Goal: Contribute content: Contribute content

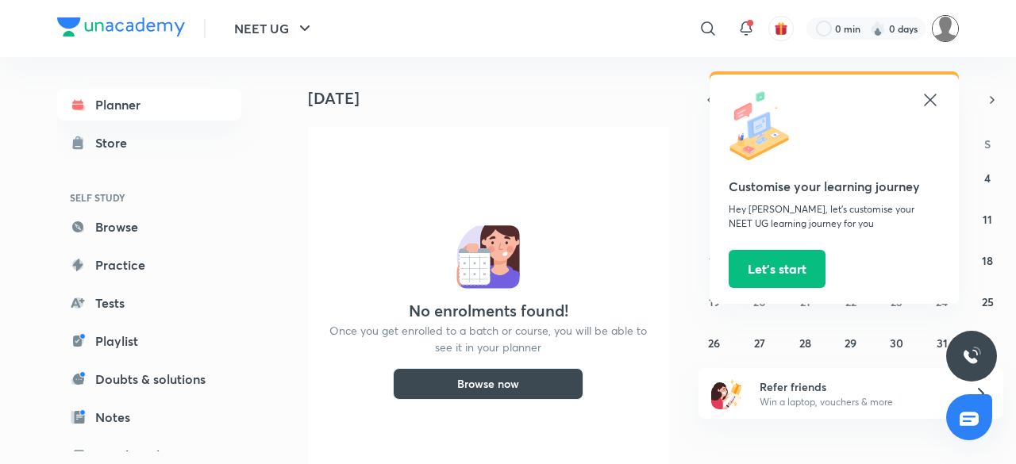
click at [940, 21] on img at bounding box center [945, 28] width 27 height 27
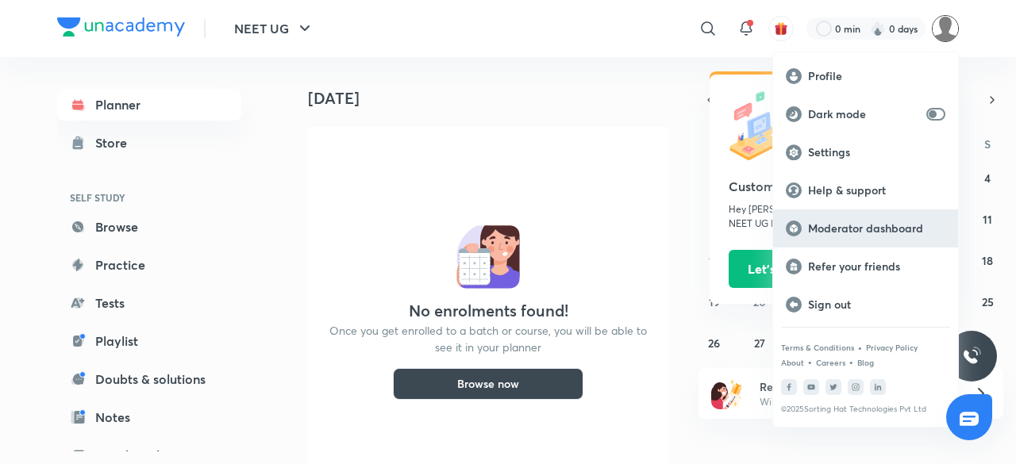
click at [844, 226] on p "Moderator dashboard" at bounding box center [876, 228] width 137 height 14
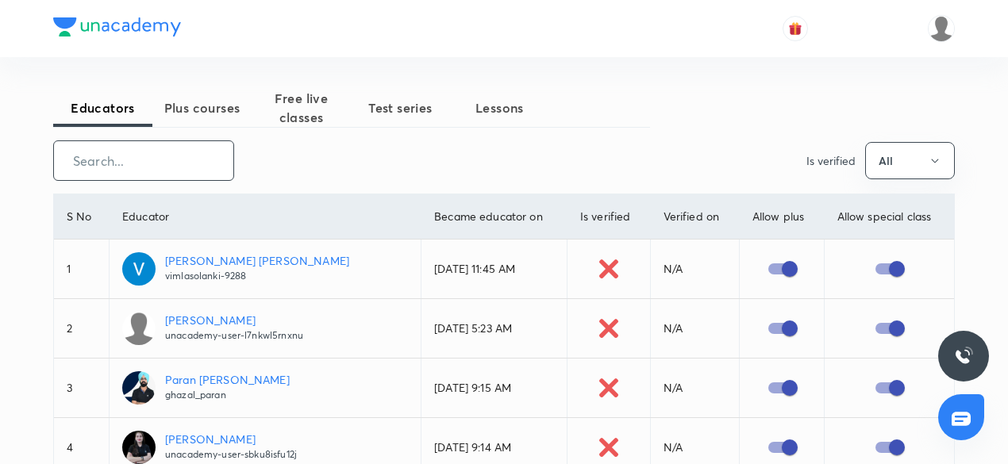
click at [151, 164] on input "text" at bounding box center [143, 160] width 179 height 40
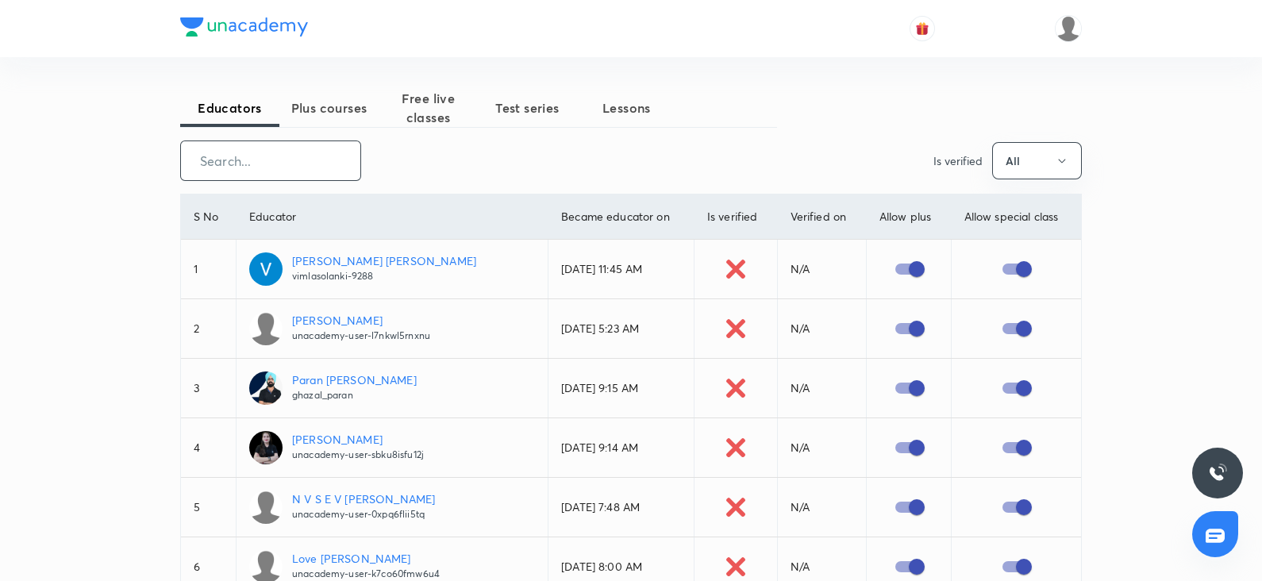
drag, startPoint x: 976, startPoint y: 1, endPoint x: 432, endPoint y: 113, distance: 555.9
click at [432, 113] on span "Free live classes" at bounding box center [428, 108] width 99 height 38
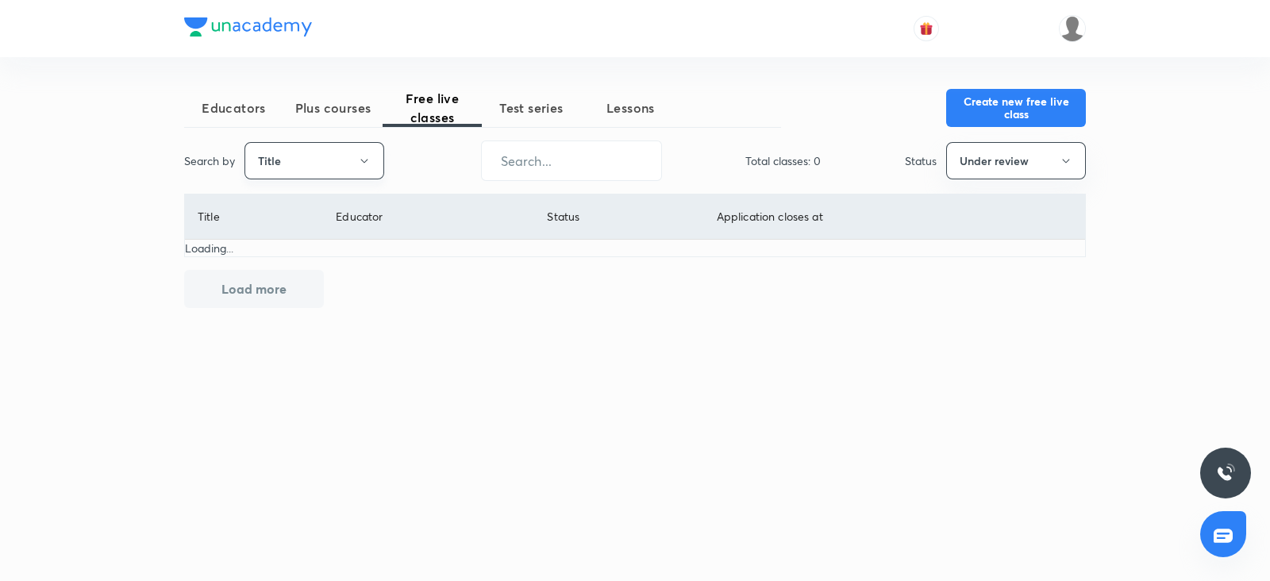
click at [371, 161] on button "Title" at bounding box center [314, 160] width 140 height 37
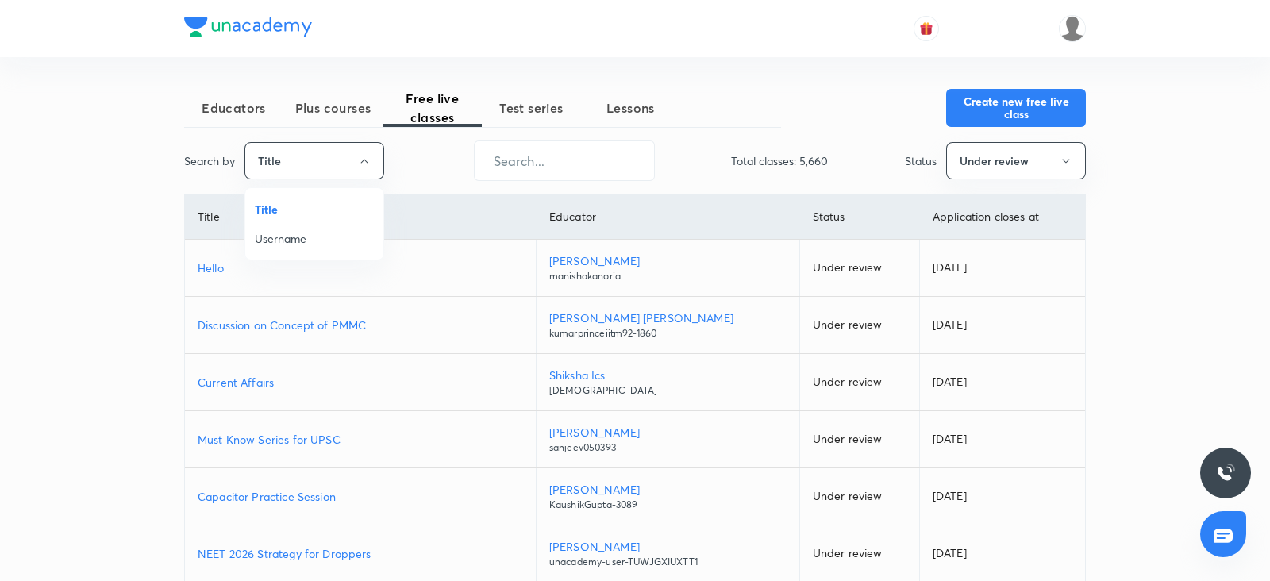
click at [306, 240] on span "Username" at bounding box center [314, 238] width 119 height 17
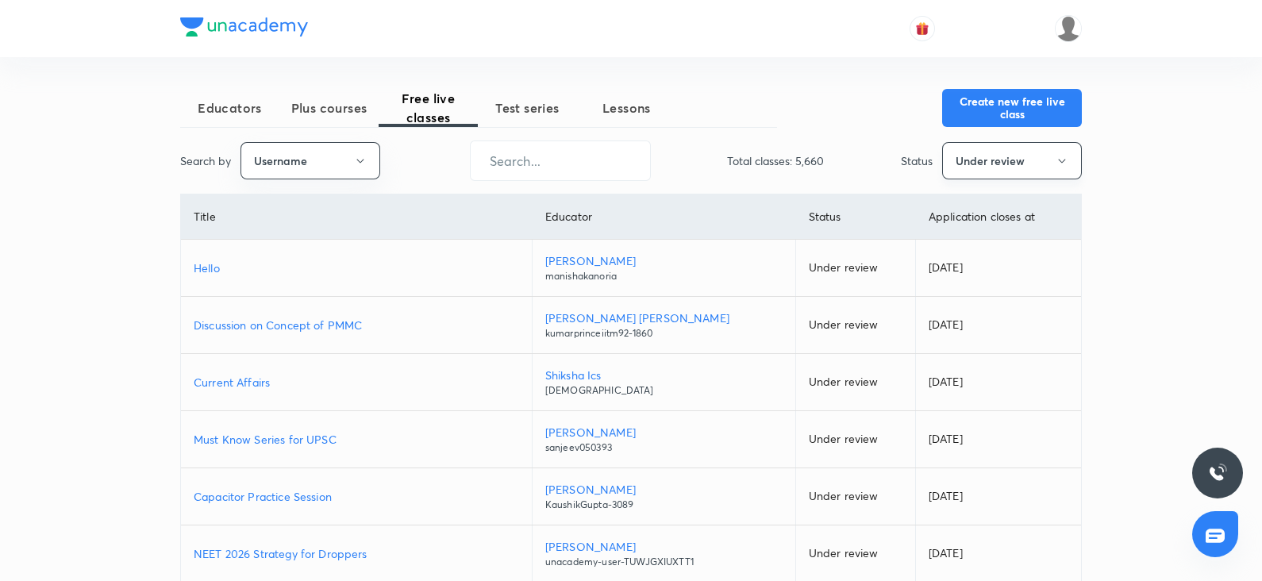
click at [1000, 160] on button "Under review" at bounding box center [1012, 160] width 140 height 37
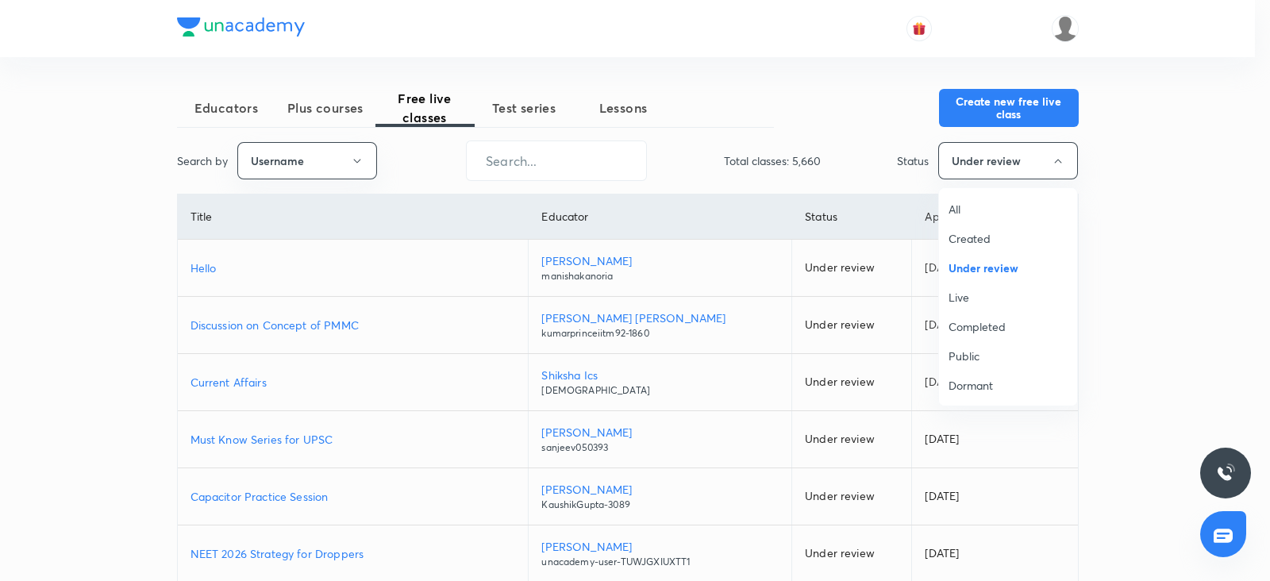
click at [955, 207] on span "All" at bounding box center [1007, 209] width 119 height 17
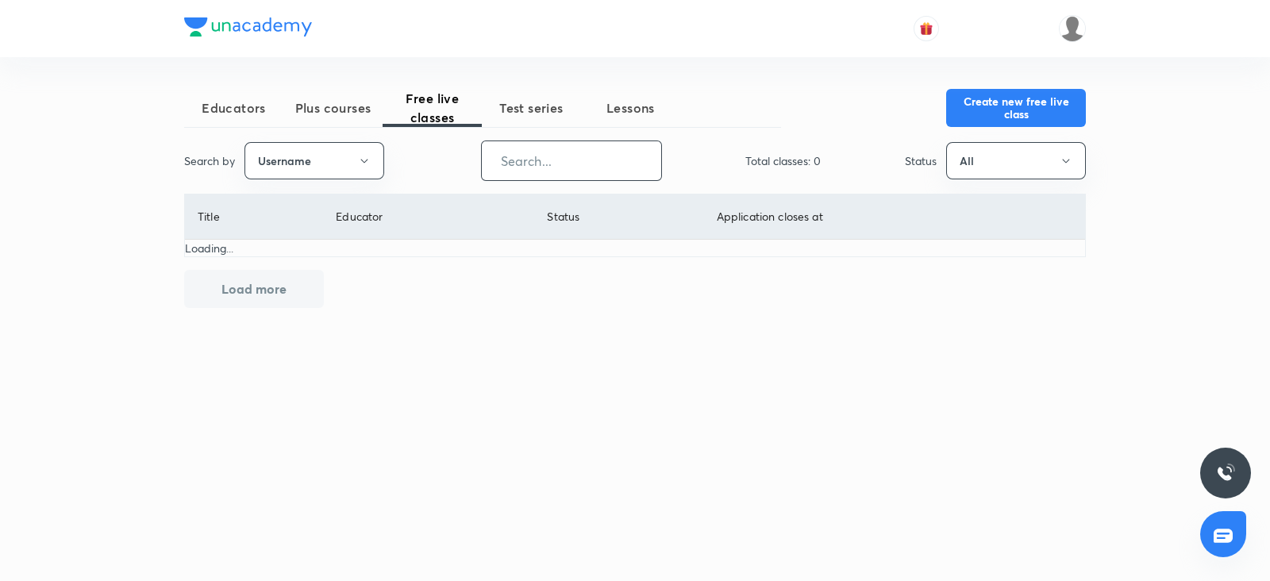
click at [576, 161] on input "text" at bounding box center [571, 160] width 179 height 40
paste input "chandanitehalani-5381"
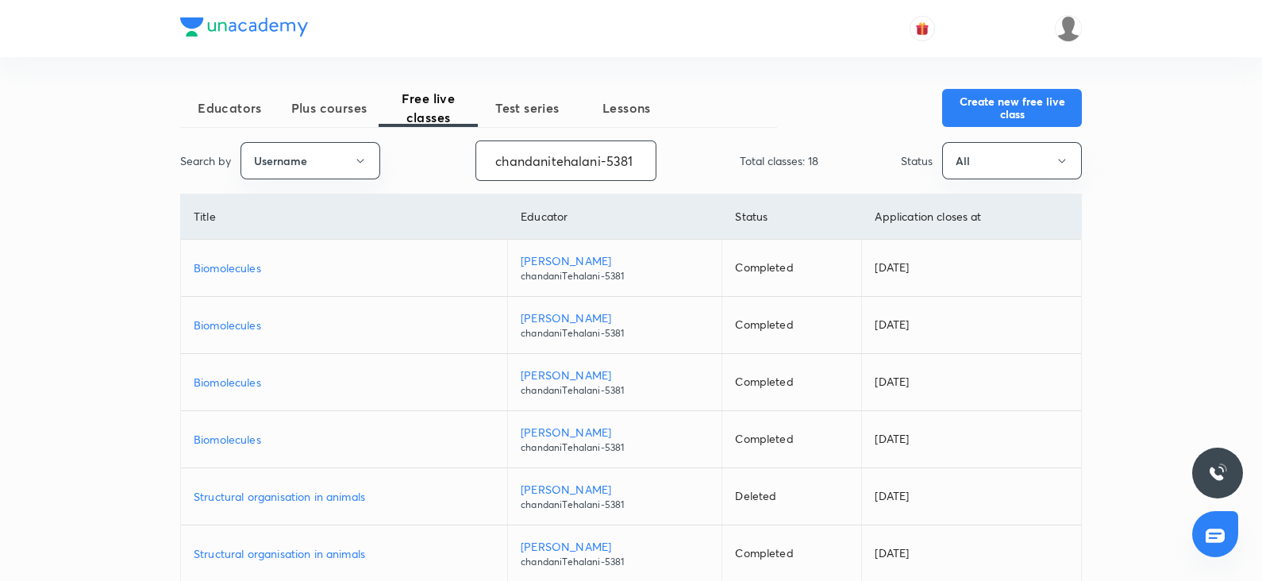
type input "chandanitehalani-5381"
click at [520, 430] on td "Chandani Tehalani chandaniTehalani-5381" at bounding box center [615, 439] width 214 height 57
click at [1015, 103] on button "Create new free live class" at bounding box center [1012, 106] width 140 height 38
click at [242, 317] on p "Biomolecules" at bounding box center [344, 325] width 301 height 17
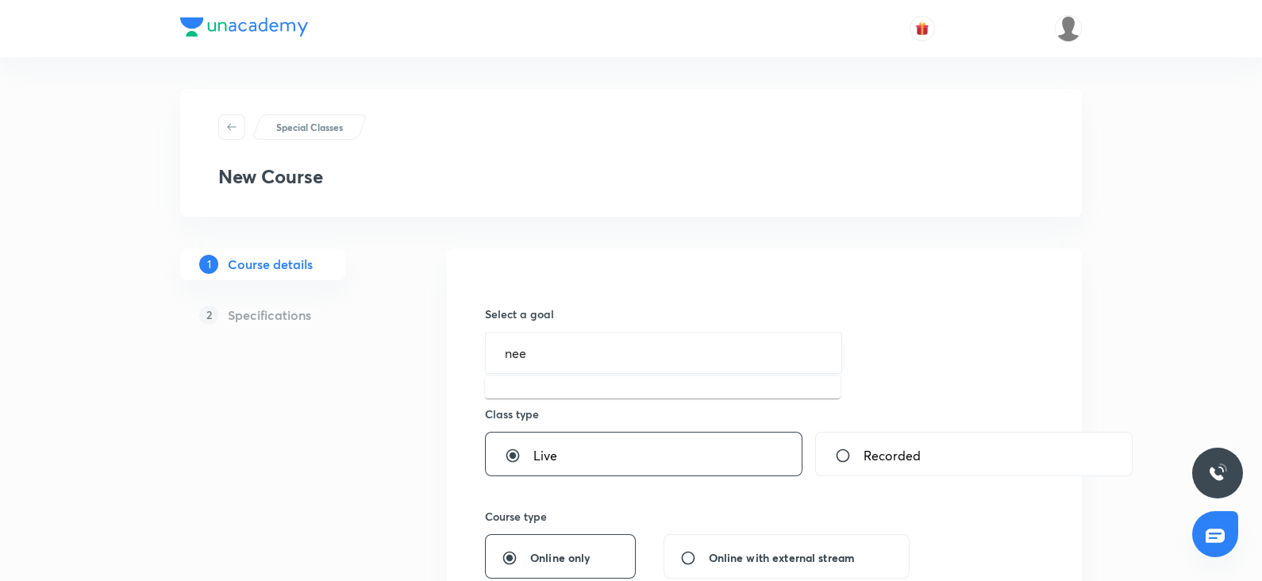
click at [537, 352] on input "nee" at bounding box center [663, 352] width 317 height 15
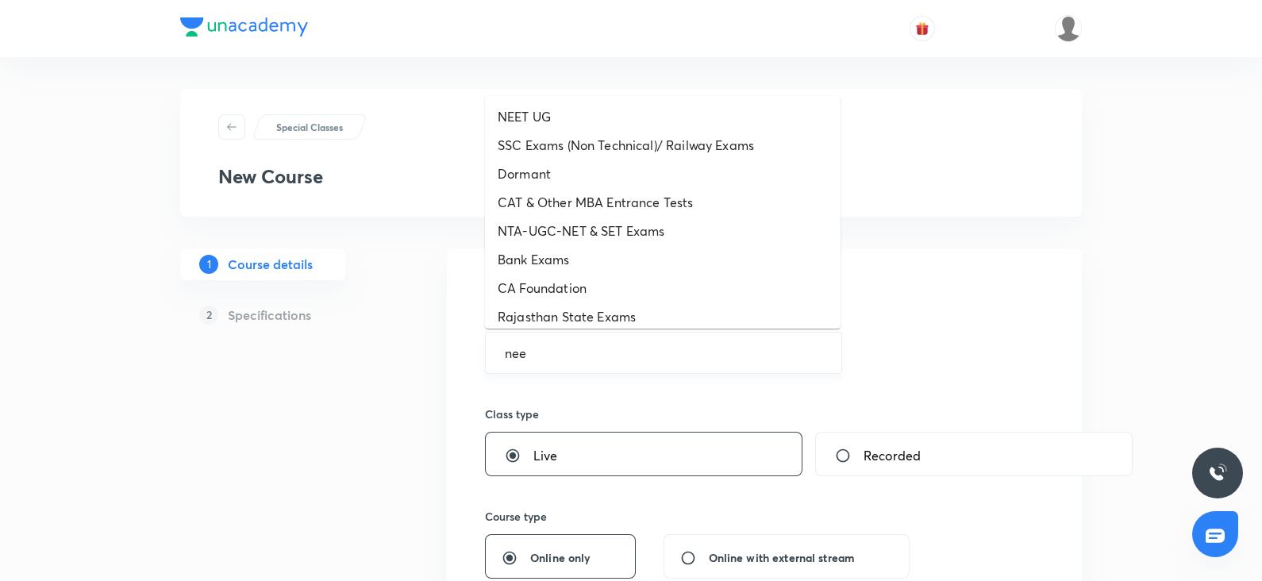
type input "nee"
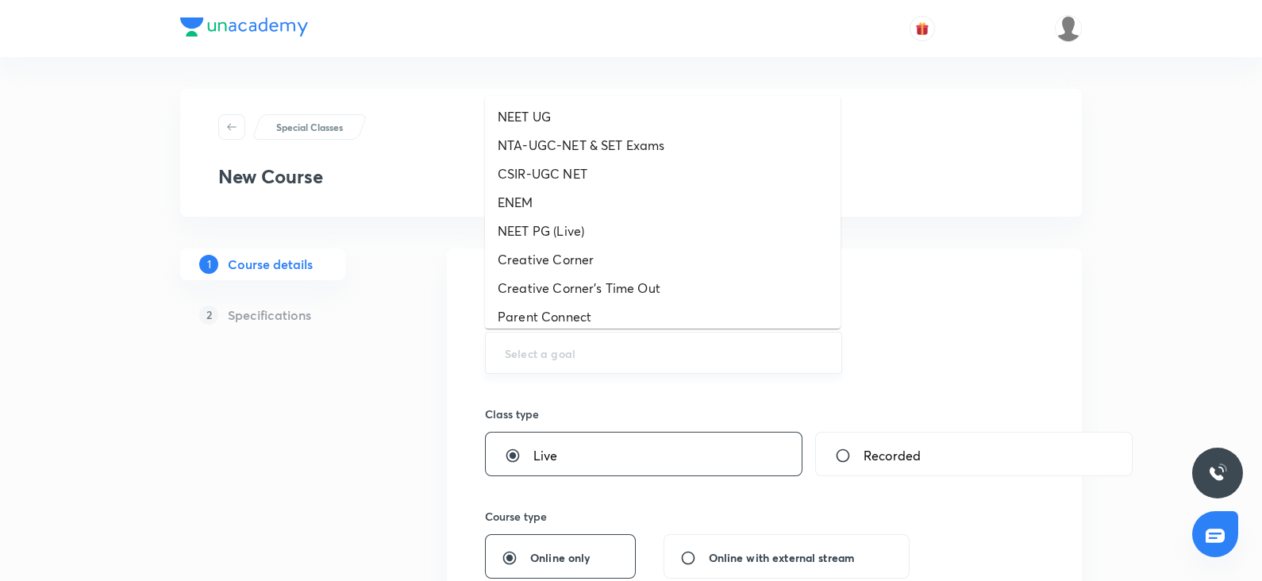
click at [550, 356] on input "text" at bounding box center [663, 352] width 317 height 15
click at [544, 115] on li "NEET UG" at bounding box center [663, 116] width 356 height 29
type input "NEET UG"
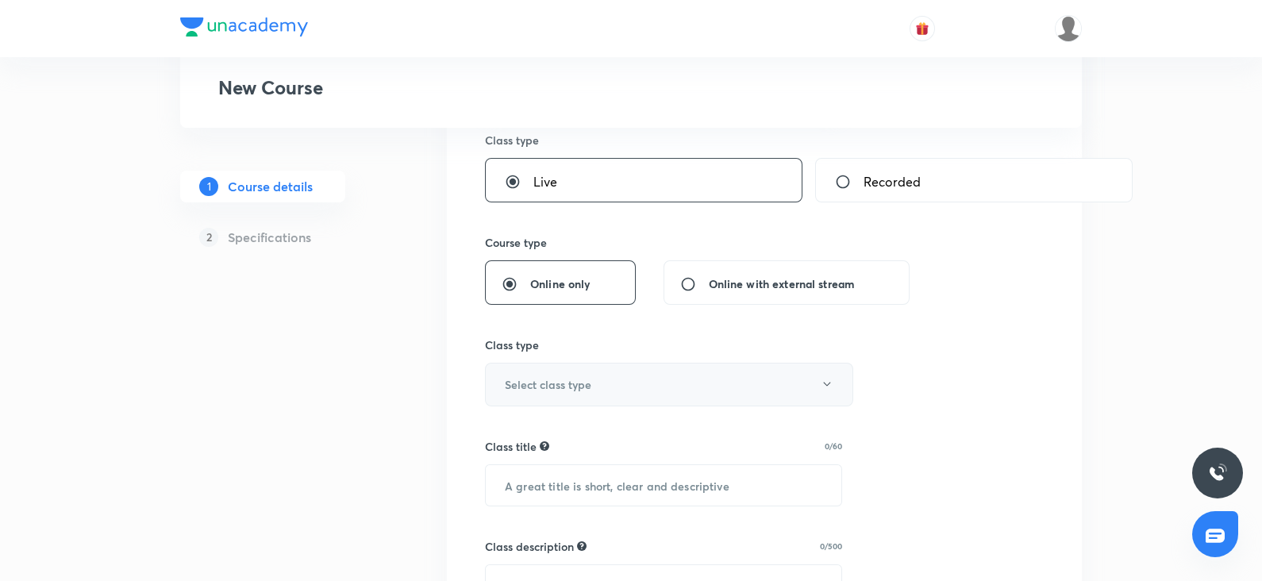
scroll to position [275, 0]
click at [522, 381] on h6 "Select class type" at bounding box center [548, 383] width 87 height 17
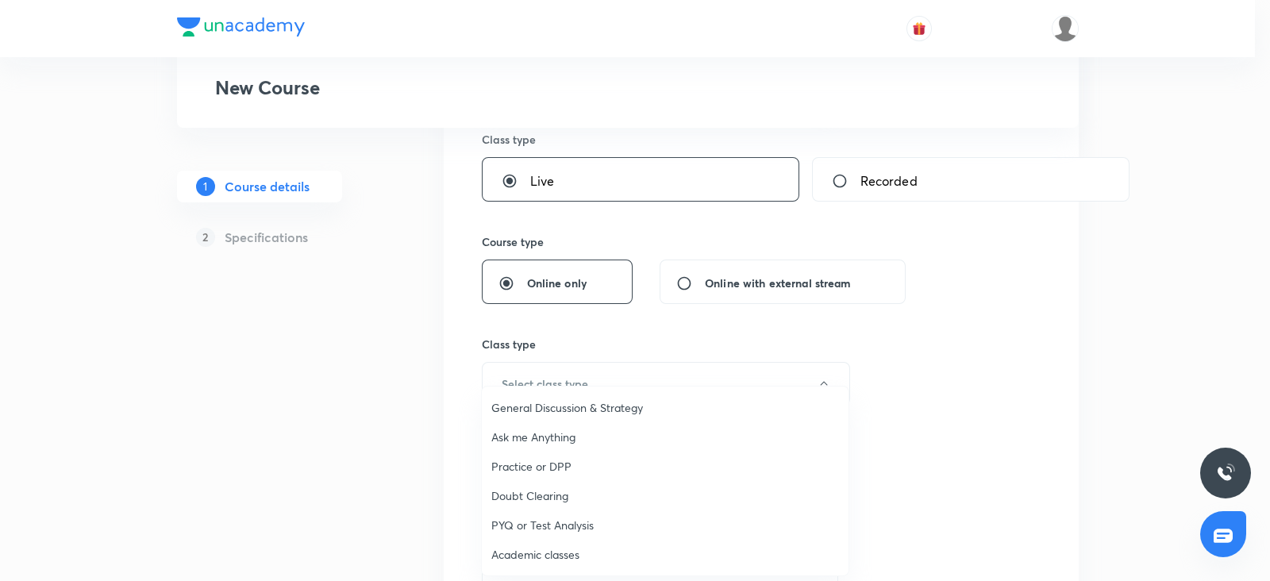
click at [520, 548] on span "Academic classes" at bounding box center [665, 554] width 348 height 17
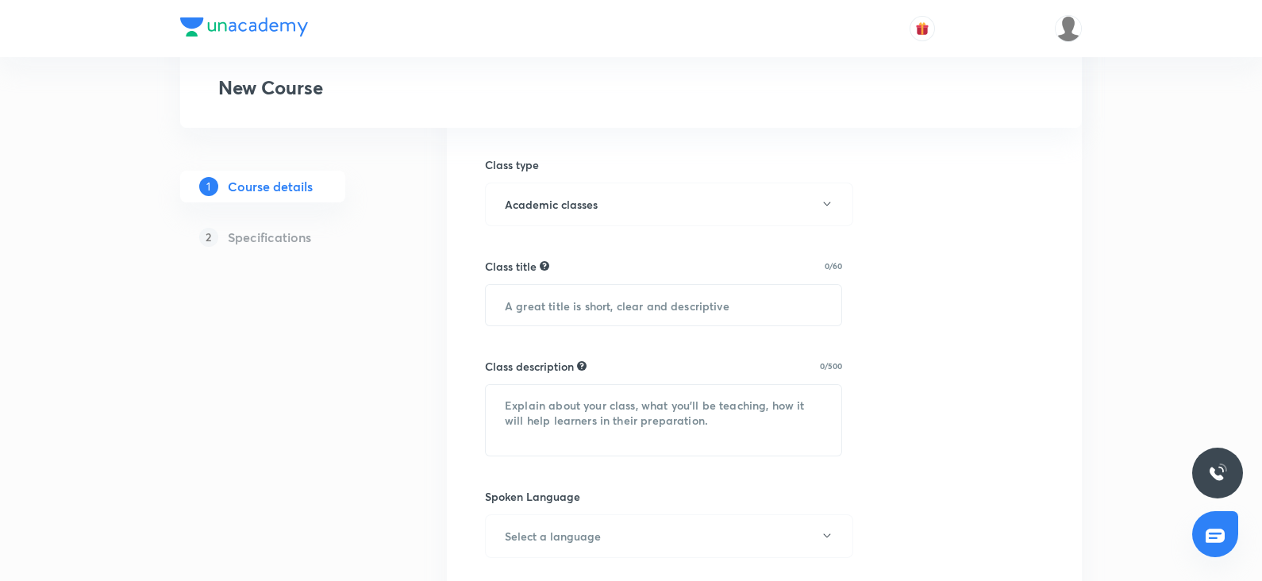
scroll to position [464, 0]
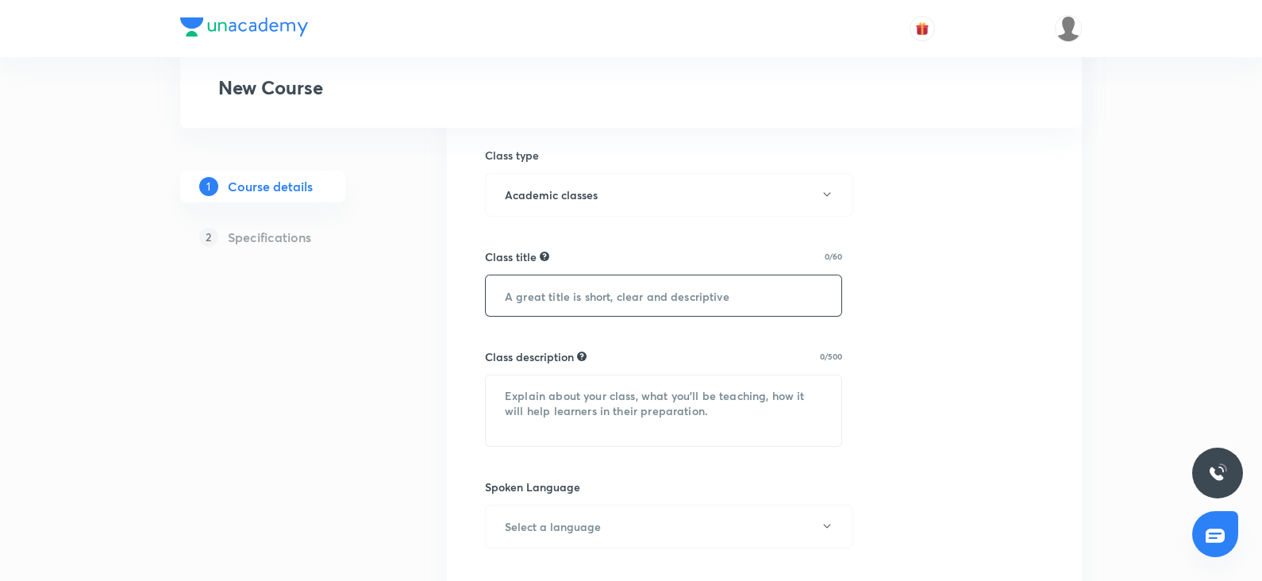
click at [560, 310] on input "text" at bounding box center [664, 295] width 356 height 40
paste input "chandanitehalani-5381"
type input "chandanitehalani-5381"
drag, startPoint x: 655, startPoint y: 294, endPoint x: 392, endPoint y: 314, distance: 263.4
click at [392, 314] on div "Special Classes New Course 1 Course details 2 Specifications Select a goal NEET…" at bounding box center [631, 403] width 902 height 1556
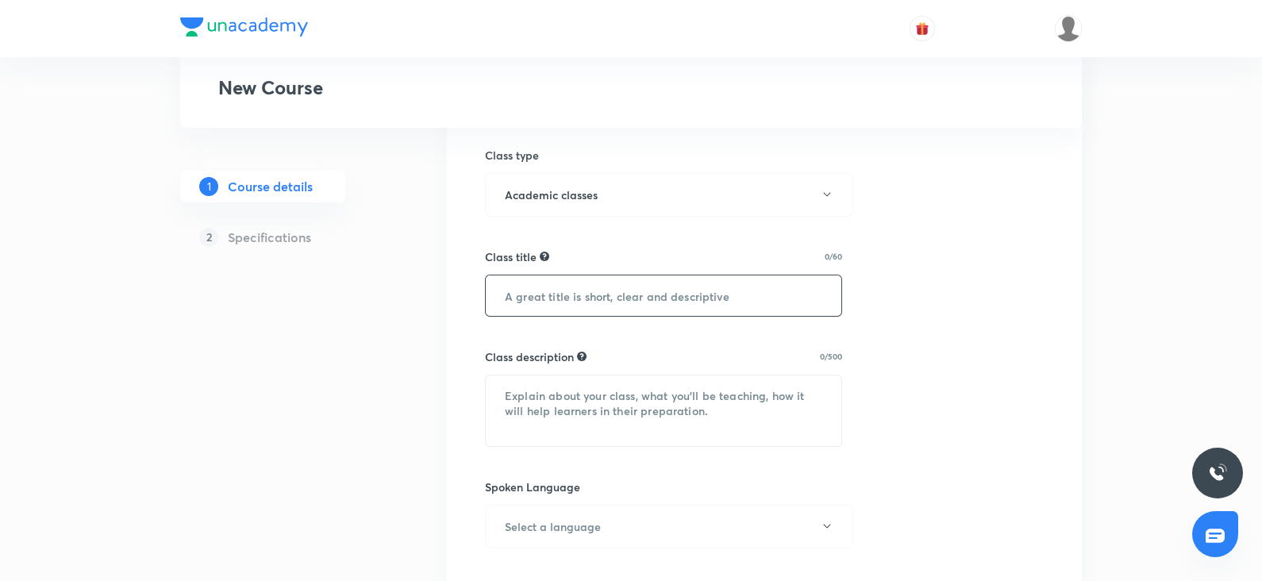
paste input "Biomolecules"
type input "Biomolecules"
click at [496, 383] on textarea at bounding box center [664, 410] width 356 height 71
paste textarea ""In this course, Chandni Mam will provide in-depth knowledge of Zoology. The co…"
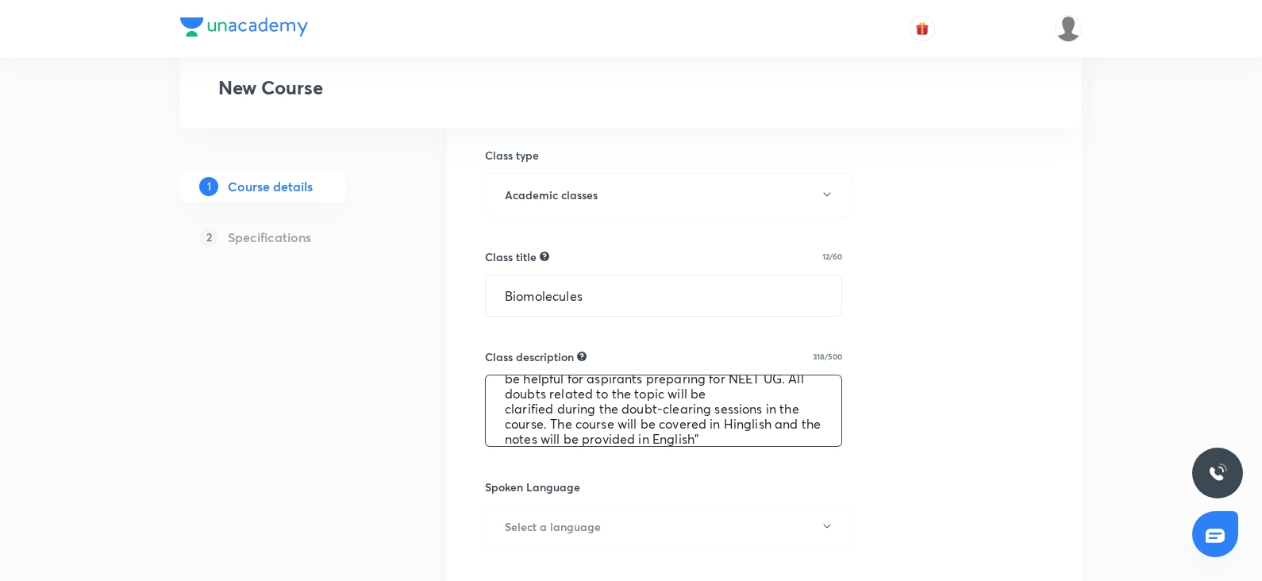
scroll to position [60, 0]
type textarea ""In this course, Chandni Mam will provide in-depth knowledge of Zoology. The co…"
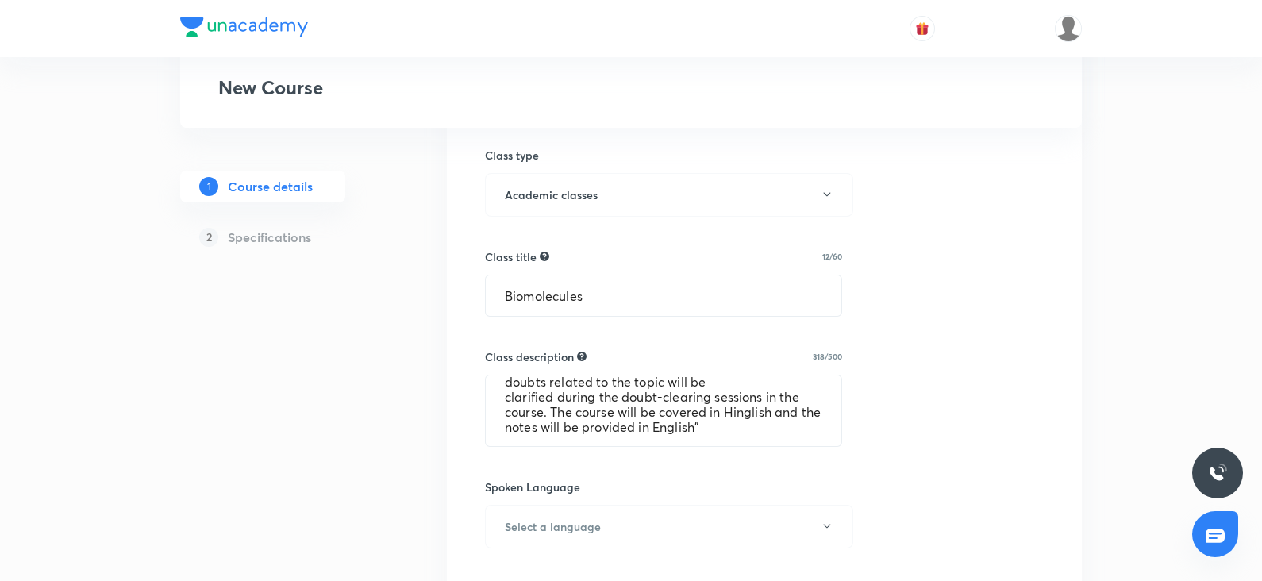
click at [536, 482] on h6 "Spoken Language" at bounding box center [532, 487] width 95 height 17
click at [513, 530] on h6 "Select a language" at bounding box center [553, 526] width 96 height 17
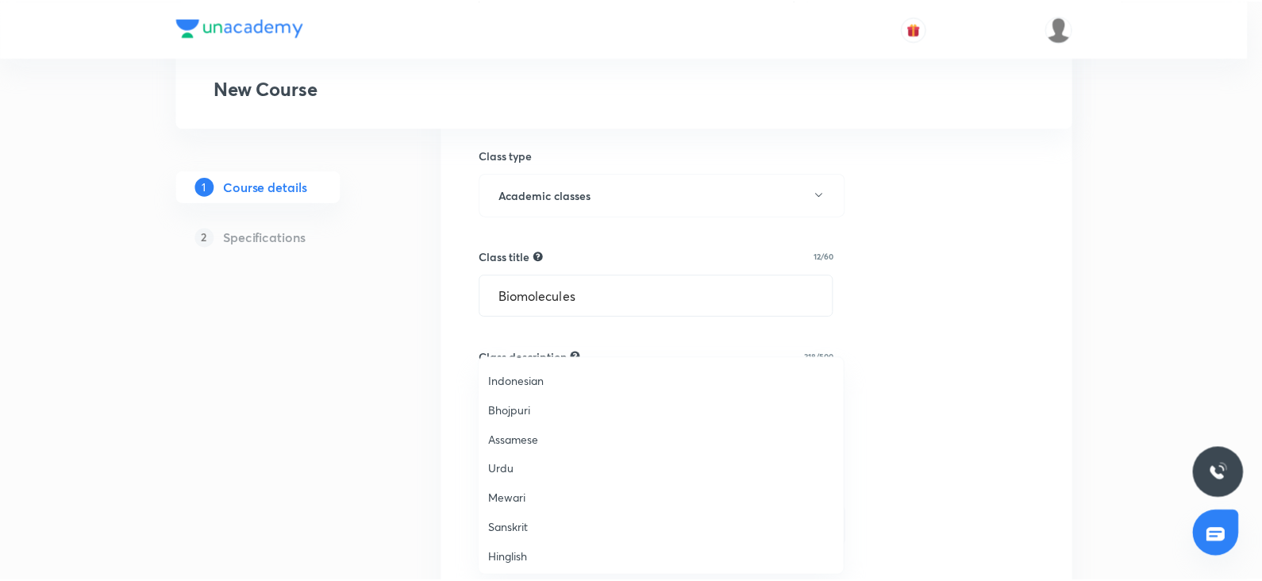
scroll to position [470, 0]
click at [512, 547] on span "Hinglish" at bounding box center [665, 555] width 348 height 17
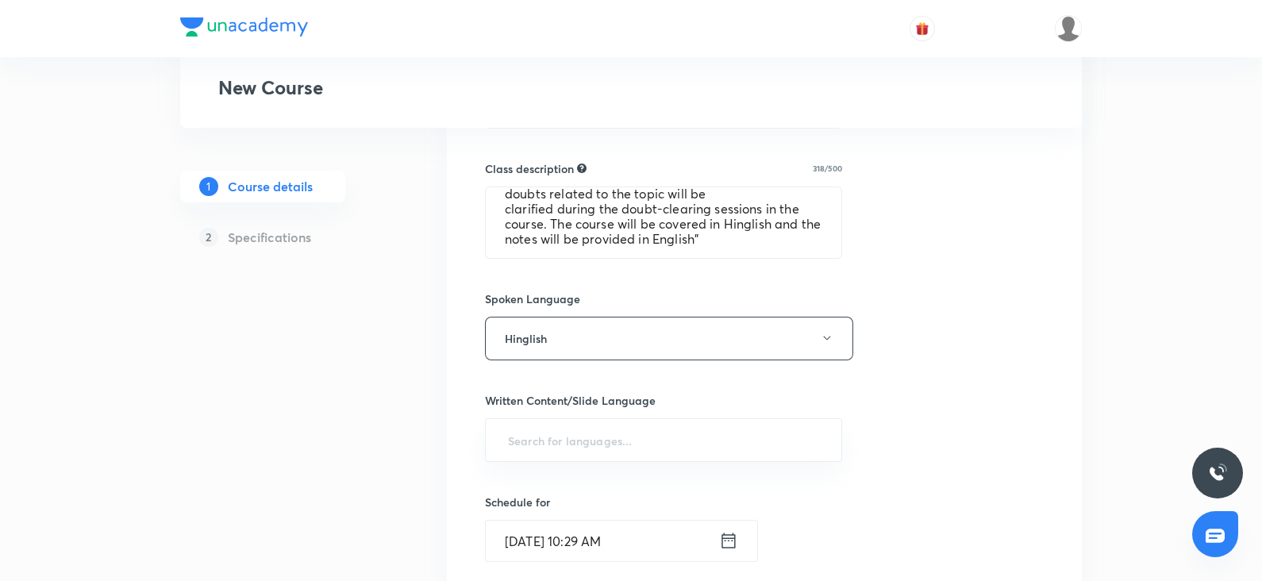
scroll to position [658, 0]
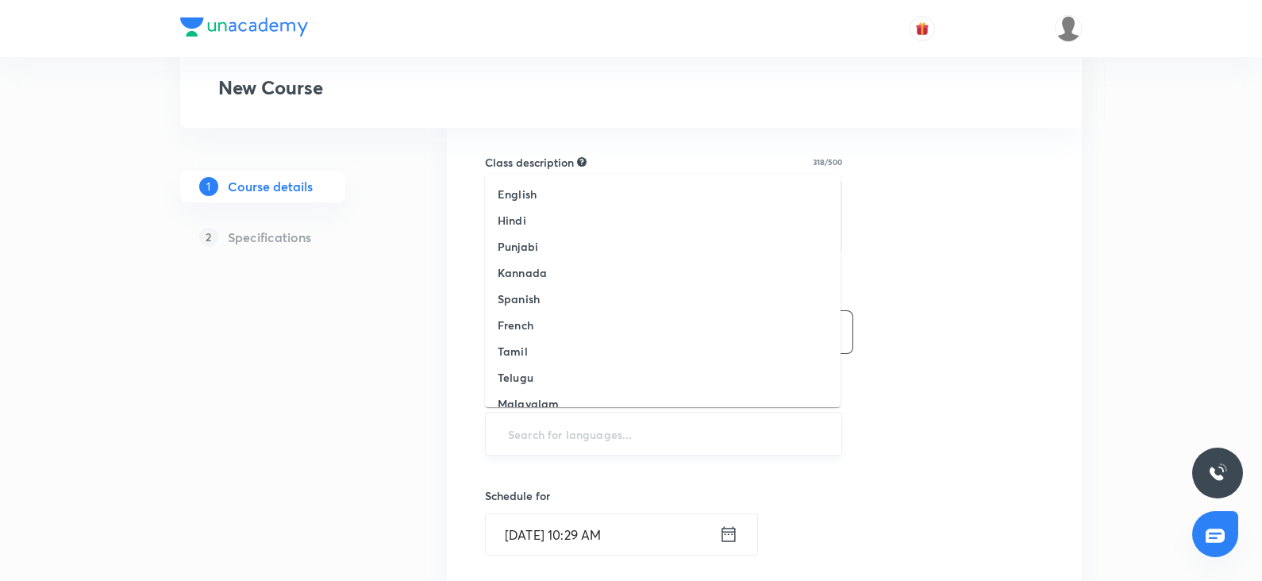
click at [521, 421] on input "text" at bounding box center [663, 433] width 317 height 29
click at [534, 195] on h6 "English" at bounding box center [517, 194] width 39 height 17
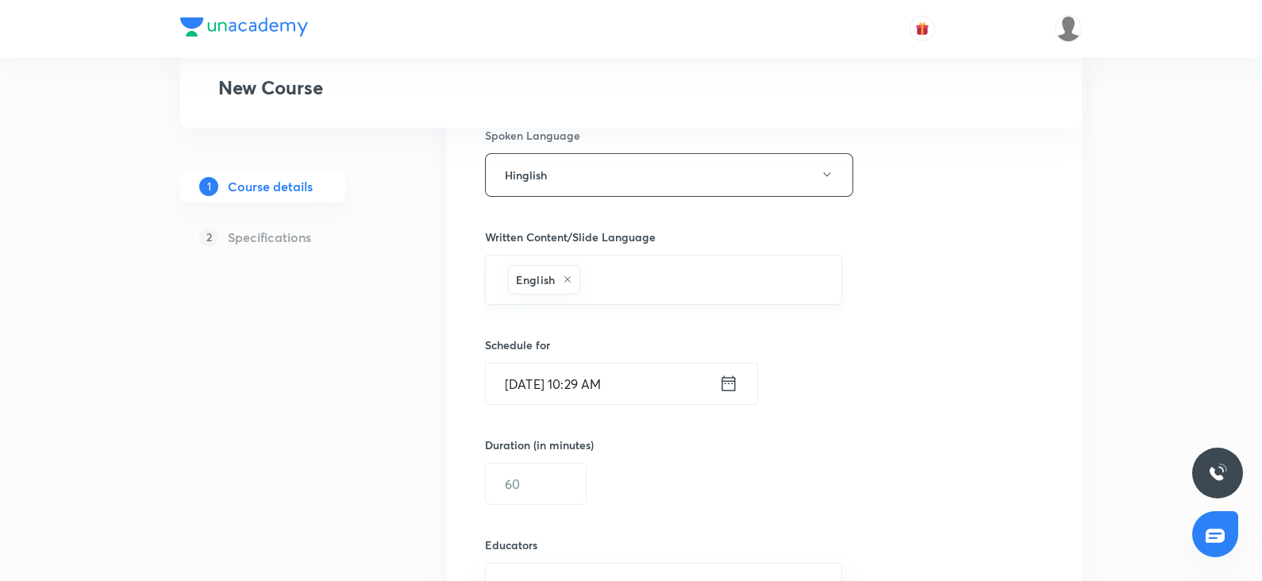
scroll to position [817, 0]
click at [536, 383] on input "Oct 3, 2025, 10:29 AM" at bounding box center [602, 382] width 233 height 40
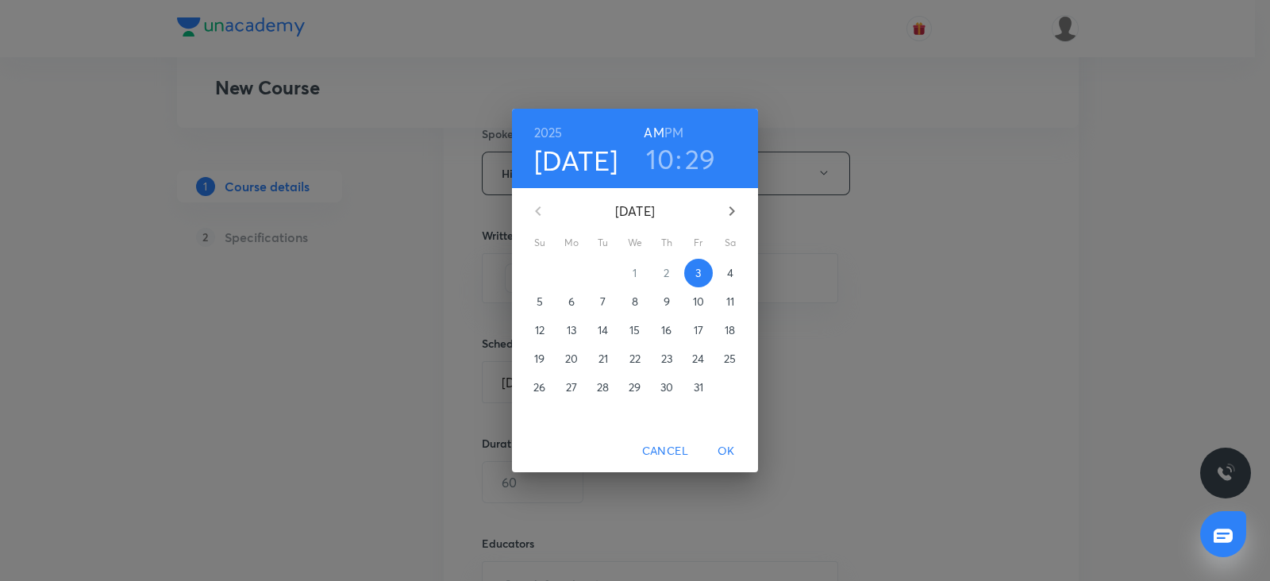
click at [733, 265] on p "4" at bounding box center [730, 273] width 6 height 16
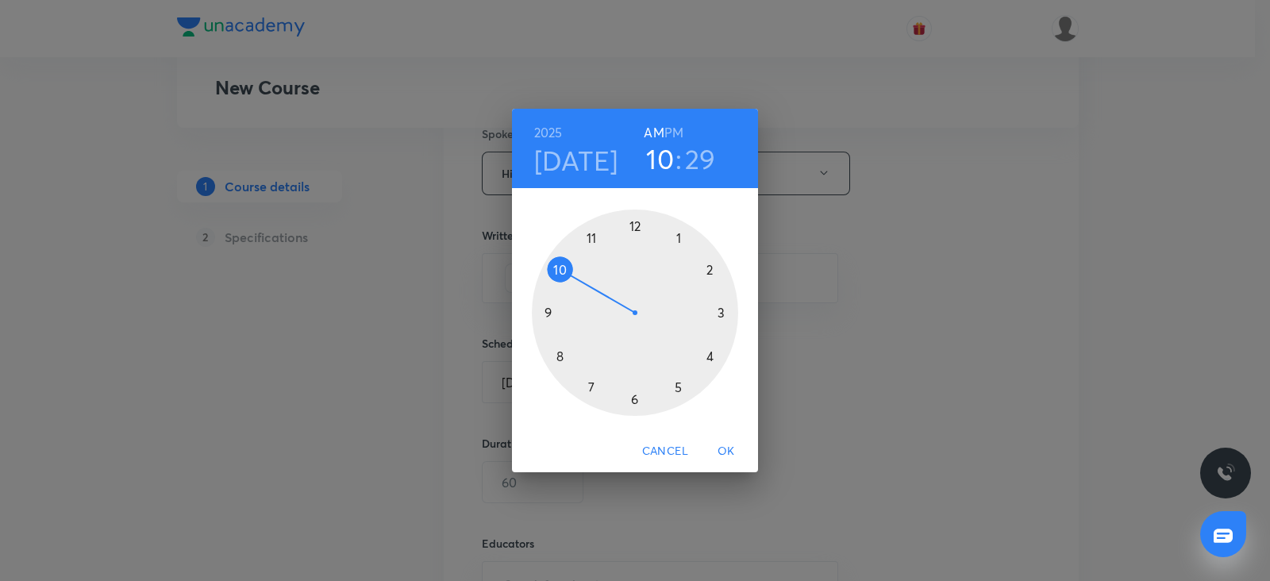
click at [632, 225] on div at bounding box center [635, 313] width 206 height 206
click at [670, 129] on h6 "PM" at bounding box center [673, 132] width 19 height 22
click at [548, 313] on div at bounding box center [635, 313] width 206 height 206
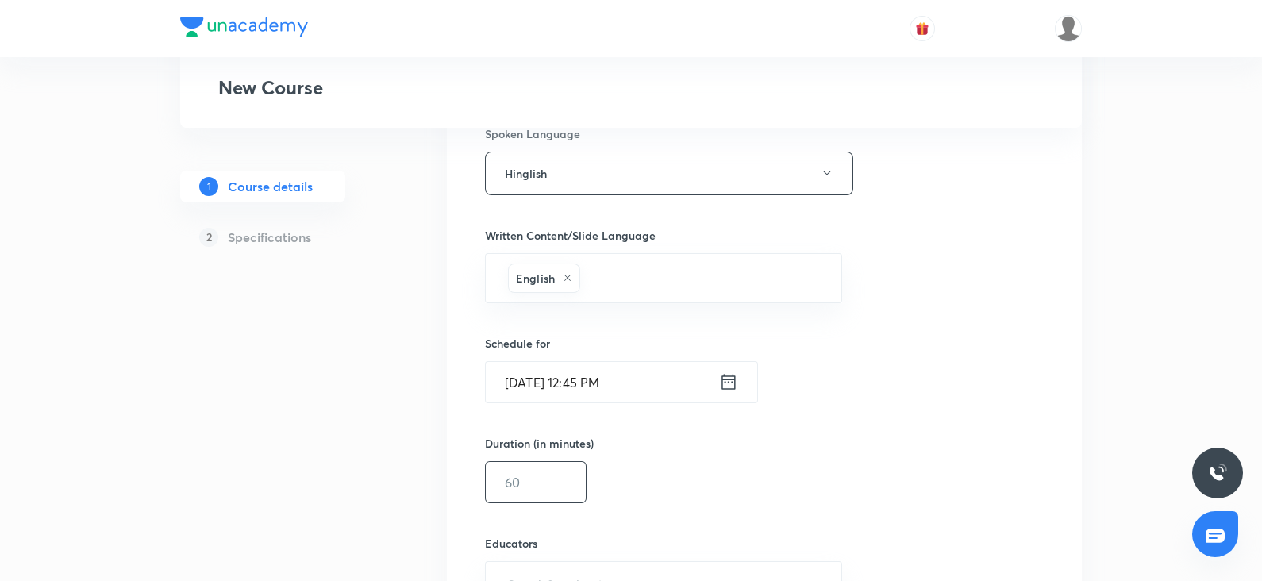
click at [529, 468] on input "text" at bounding box center [536, 482] width 100 height 40
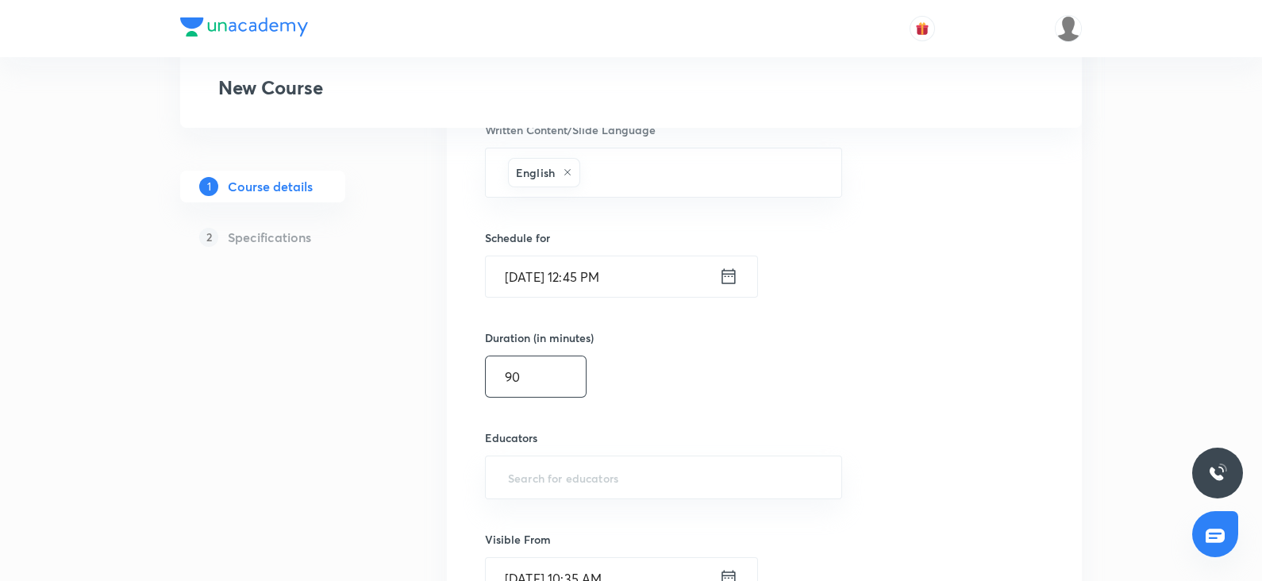
scroll to position [924, 0]
type input "90"
click at [525, 468] on input "text" at bounding box center [663, 475] width 317 height 29
paste input "chandanitehalani-5381"
type input "chandanitehalani-5381"
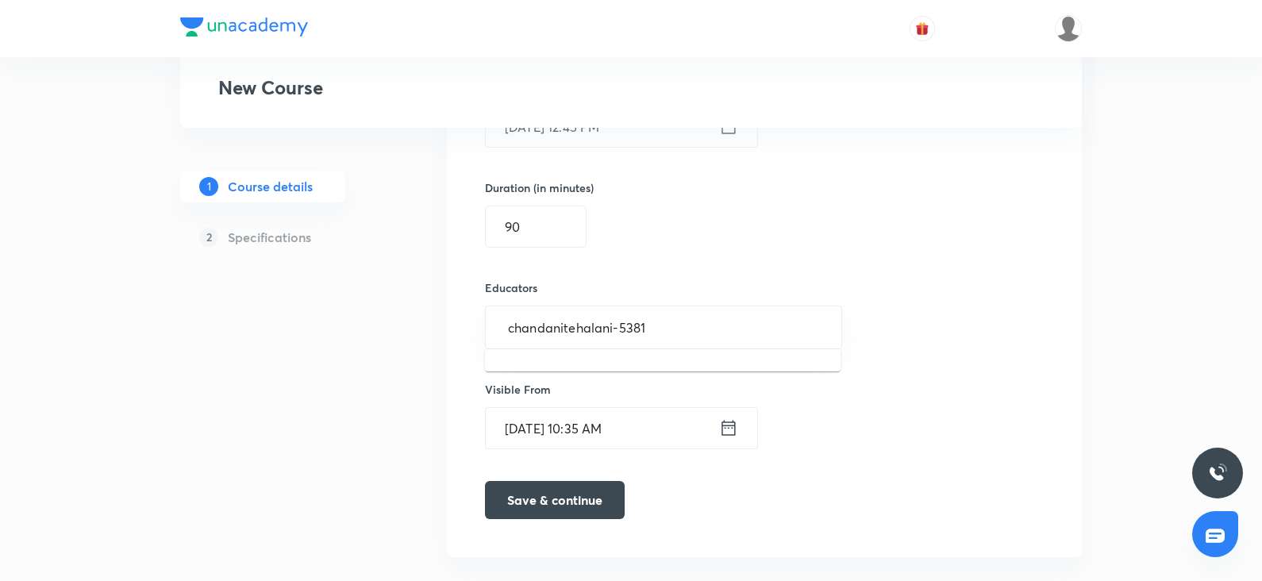
scroll to position [1095, 0]
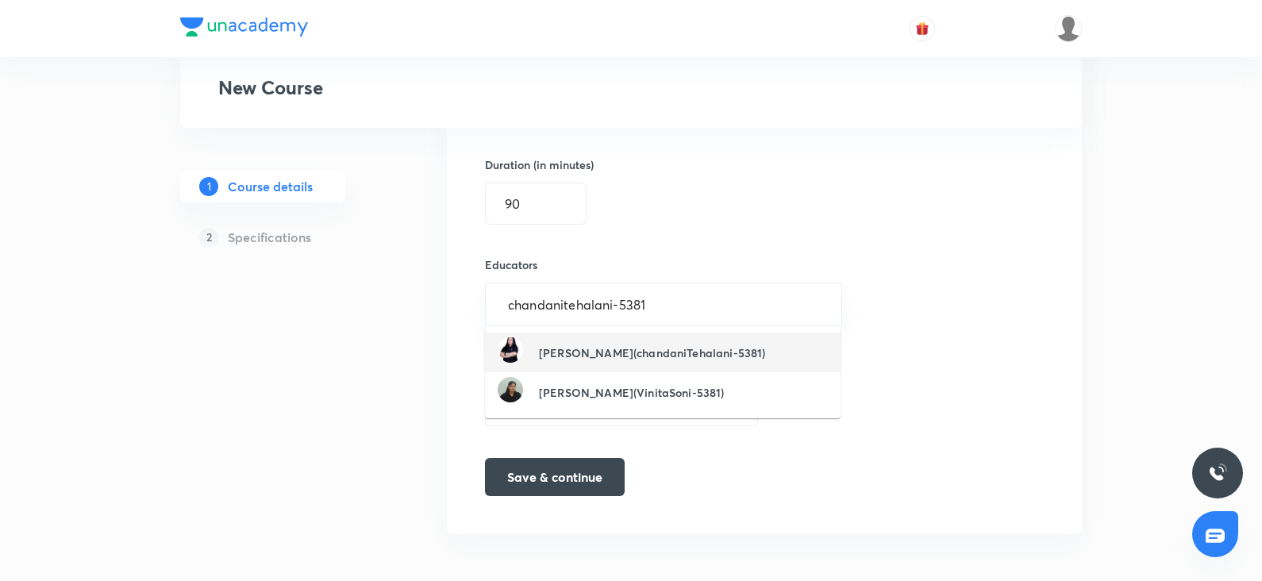
click at [618, 351] on h6 "Chandani Tehalani(chandaniTehalani-5381)" at bounding box center [652, 352] width 226 height 17
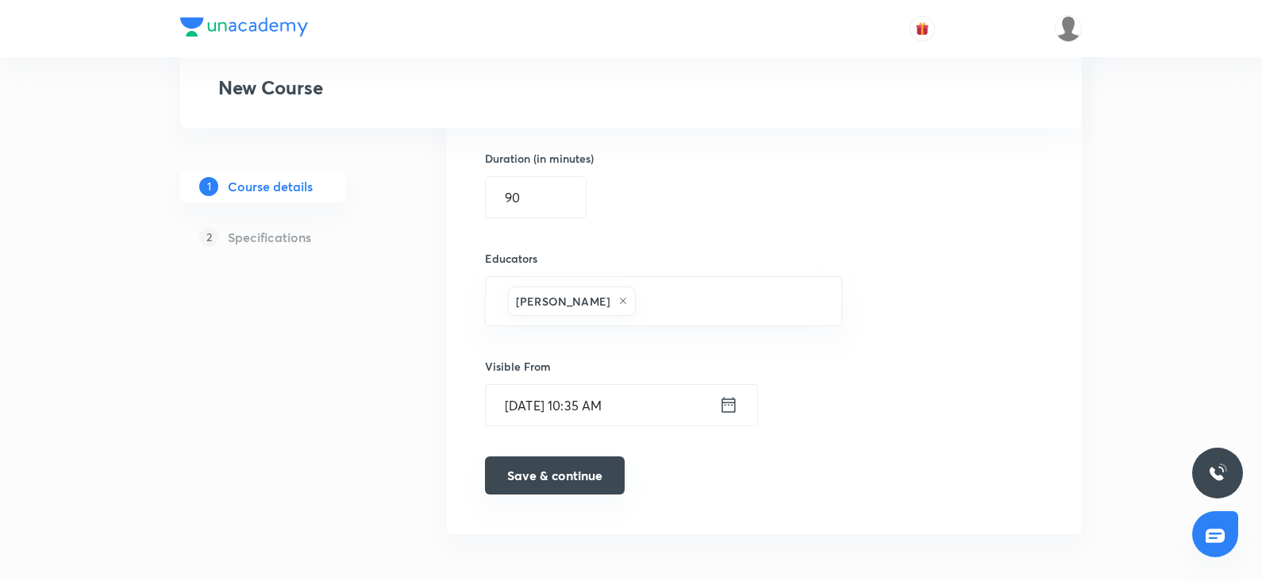
click at [537, 470] on button "Save & continue" at bounding box center [555, 475] width 140 height 38
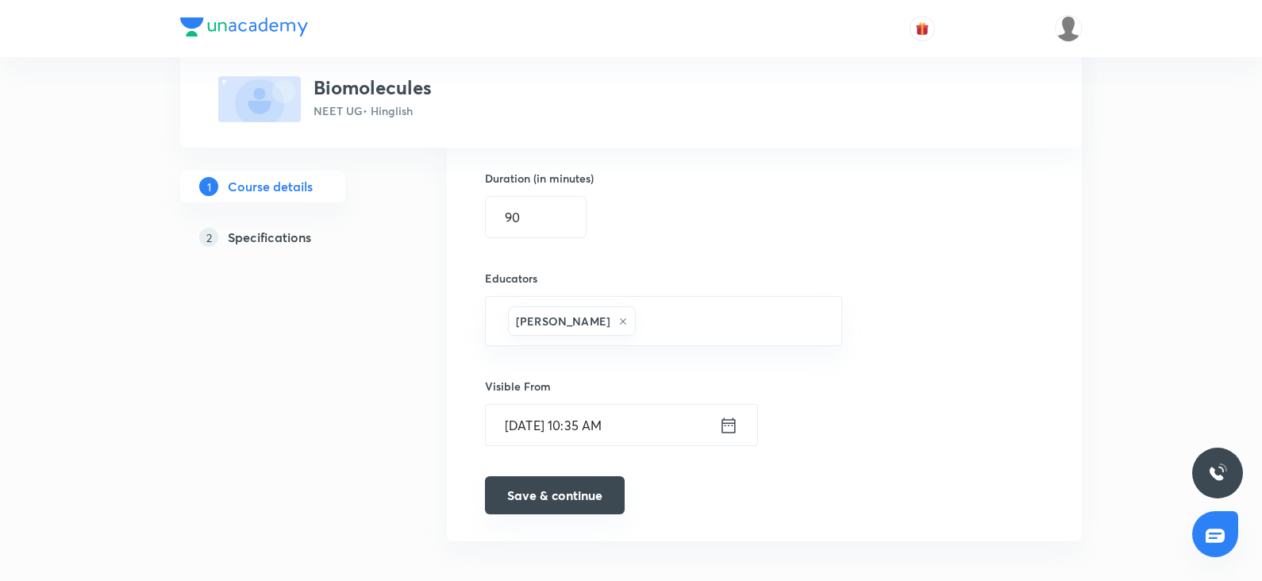
scroll to position [1110, 0]
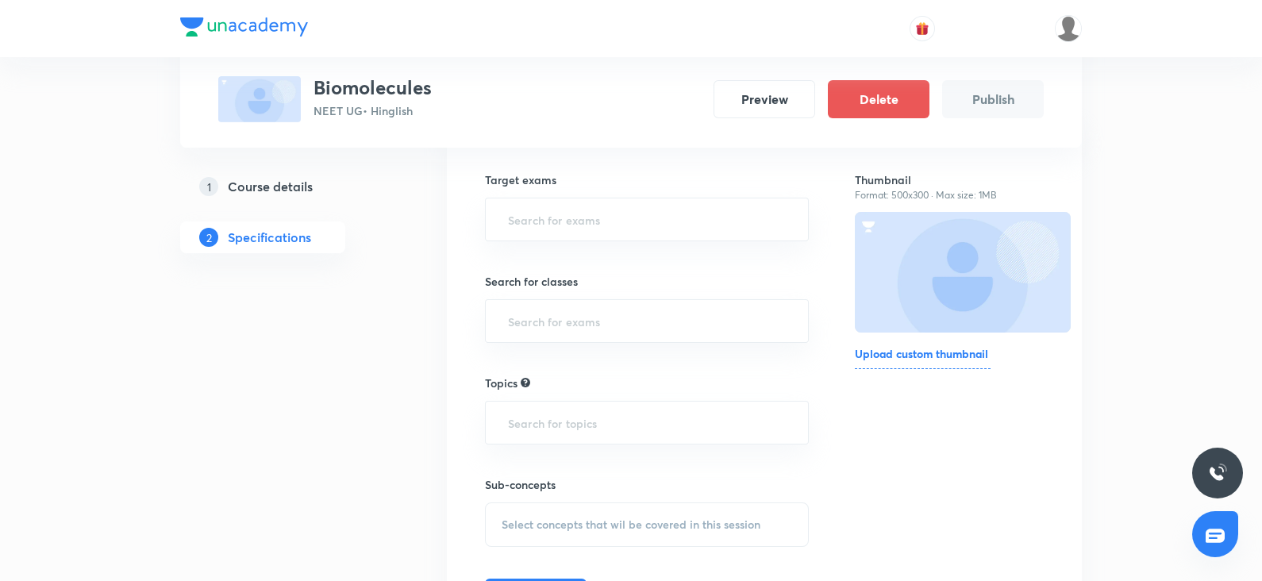
scroll to position [158, 0]
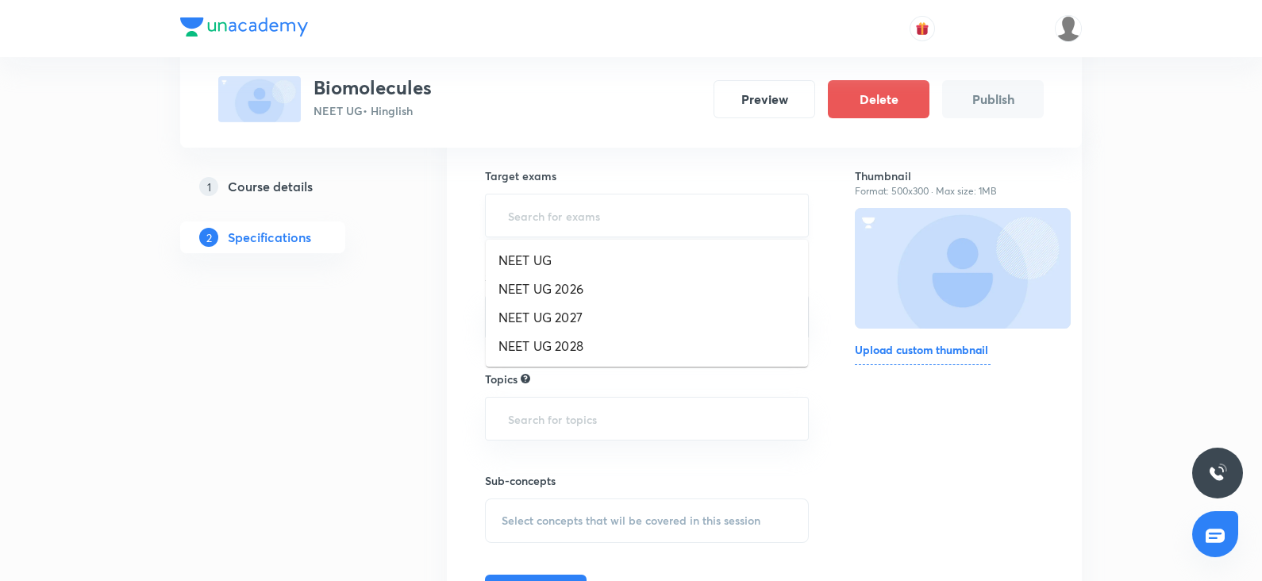
click at [571, 222] on input "text" at bounding box center [647, 215] width 284 height 29
click at [560, 322] on li "NEET UG 2027" at bounding box center [647, 317] width 322 height 29
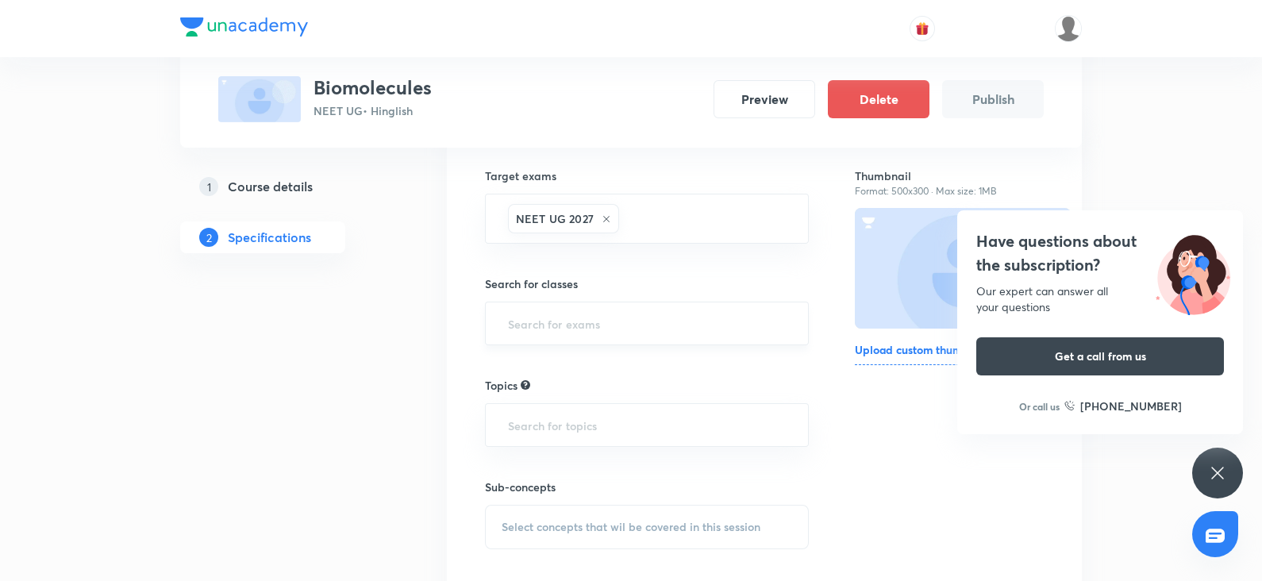
click at [569, 341] on div "​" at bounding box center [647, 324] width 324 height 44
click at [552, 323] on input "text" at bounding box center [647, 323] width 284 height 29
click at [528, 367] on li "Class 11" at bounding box center [647, 368] width 322 height 29
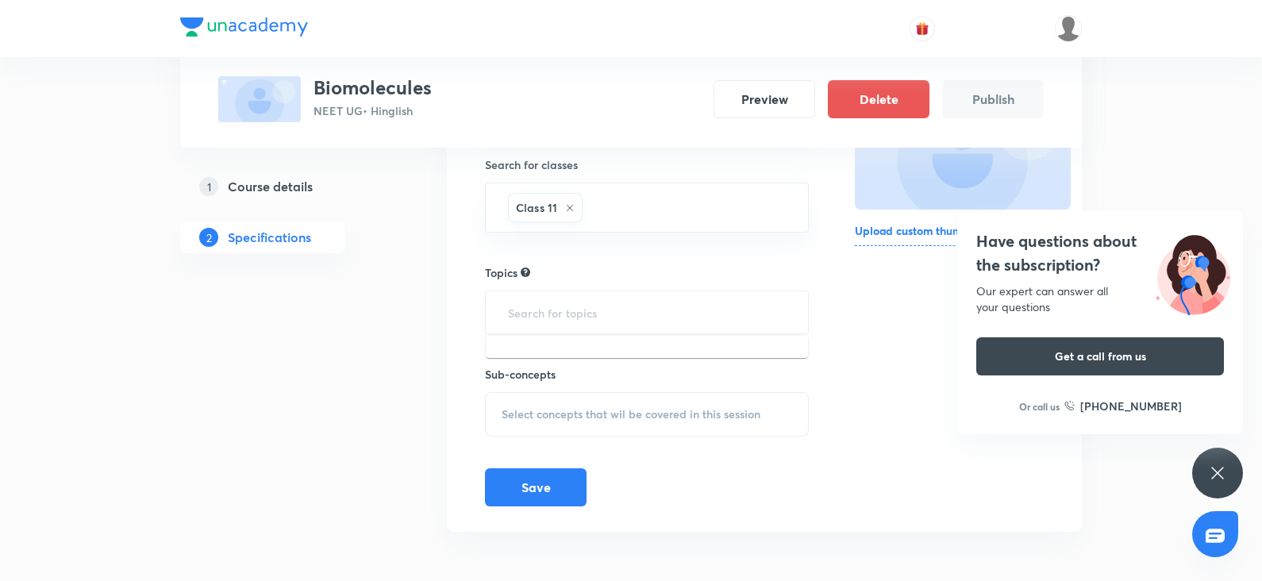
click at [544, 319] on input "text" at bounding box center [647, 312] width 284 height 29
type input "bio"
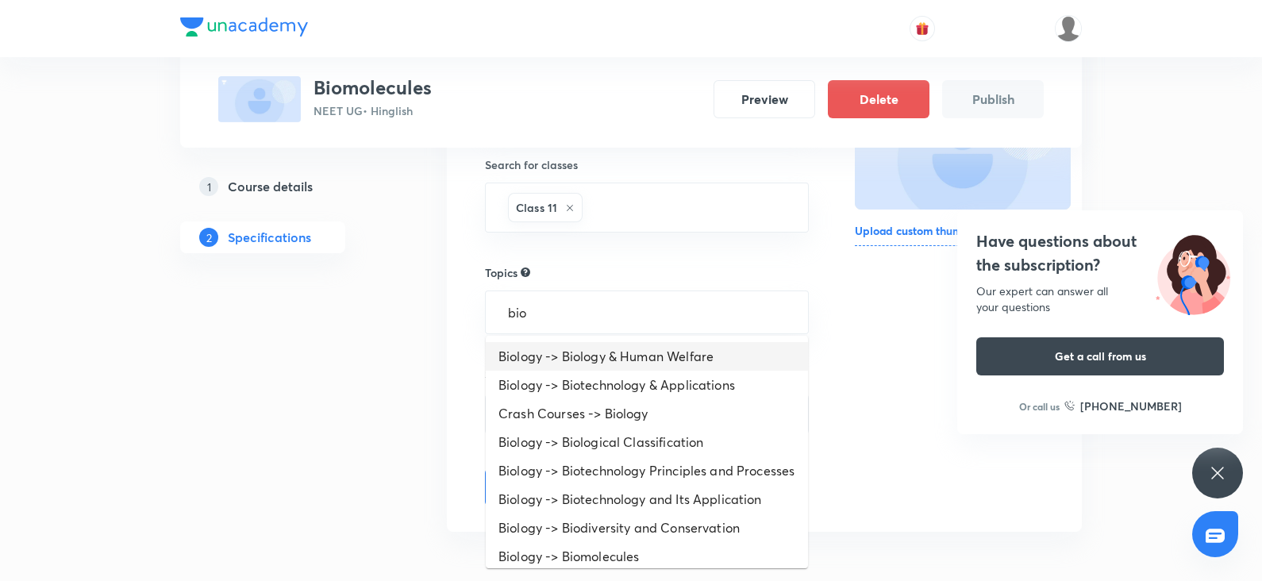
click at [575, 354] on li "Biology -> Biology & Human Welfare" at bounding box center [647, 356] width 322 height 29
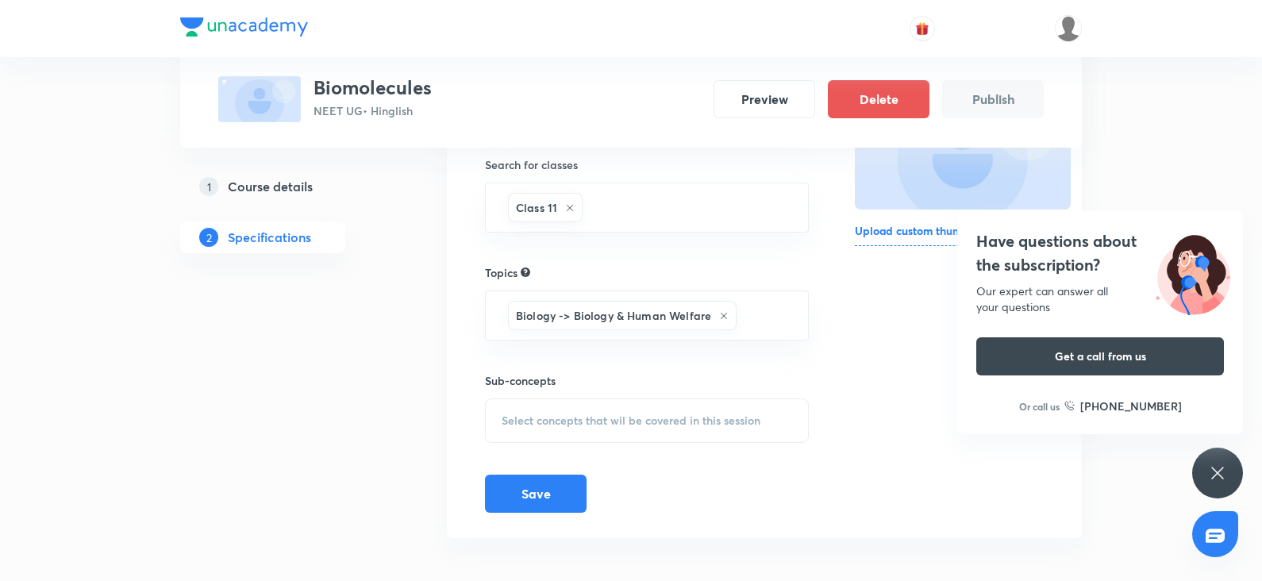
type input "c"
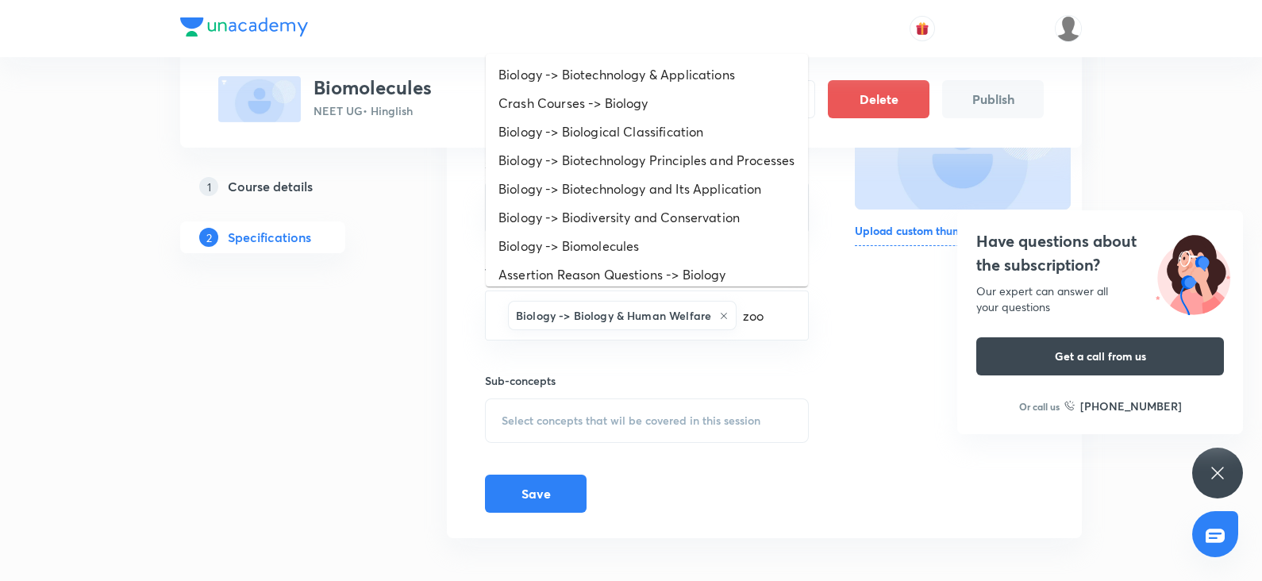
type input "zool"
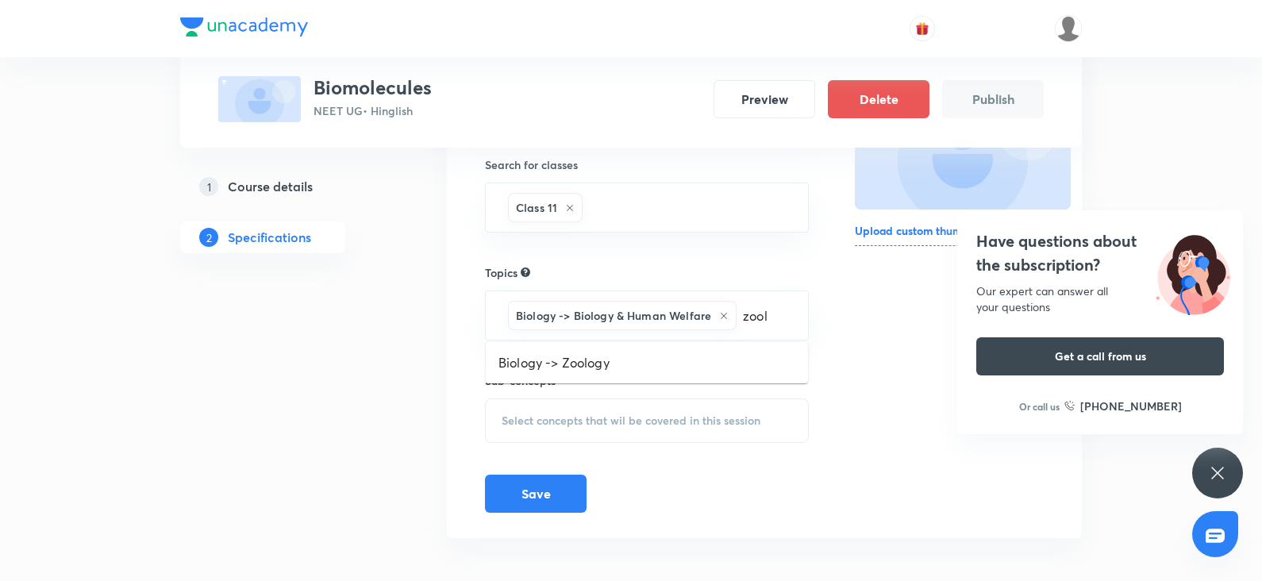
scroll to position [279, 0]
click at [587, 361] on li "Biology -> Zoology" at bounding box center [647, 361] width 322 height 29
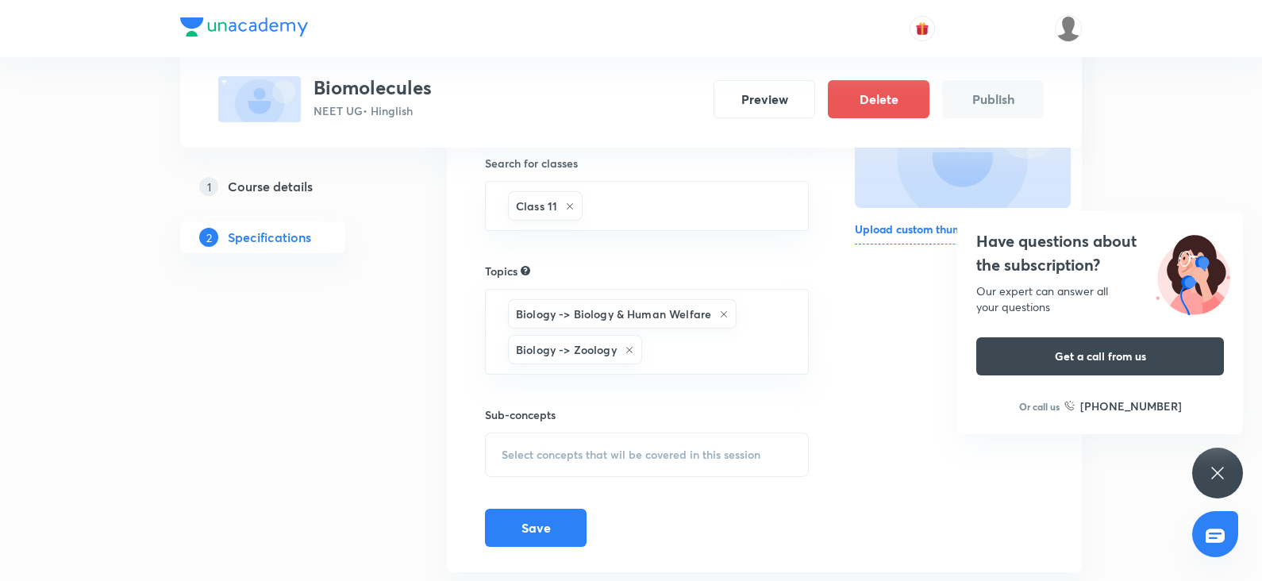
click at [540, 443] on div "Select concepts that wil be covered in this session" at bounding box center [647, 455] width 324 height 44
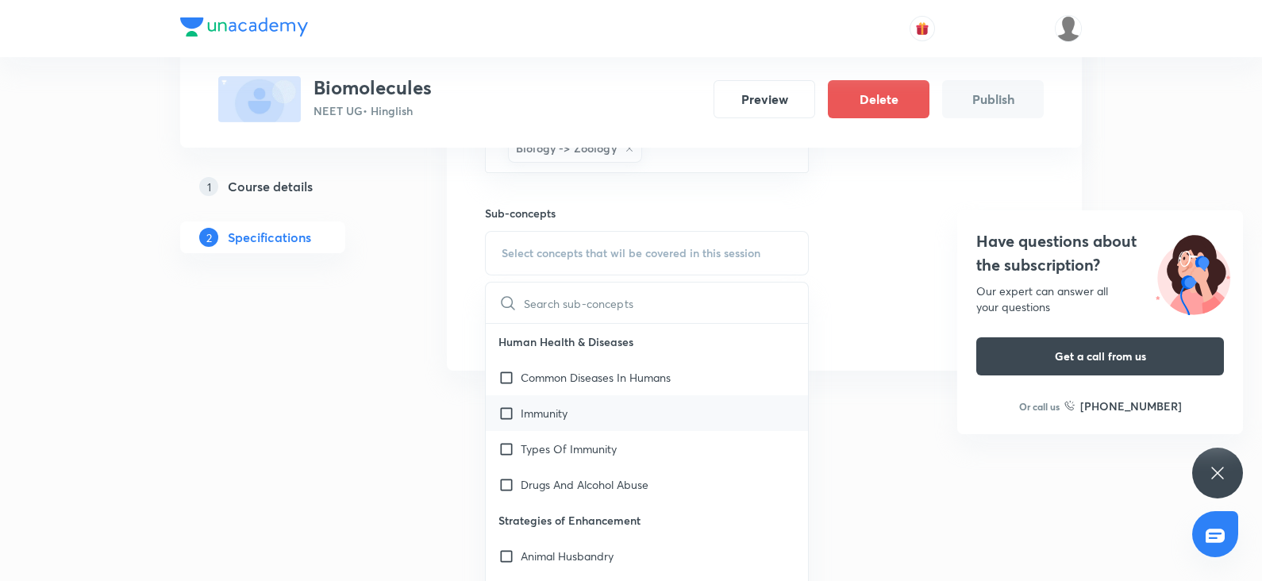
scroll to position [481, 0]
click at [534, 421] on div "Immunity" at bounding box center [647, 412] width 322 height 36
checkbox input "true"
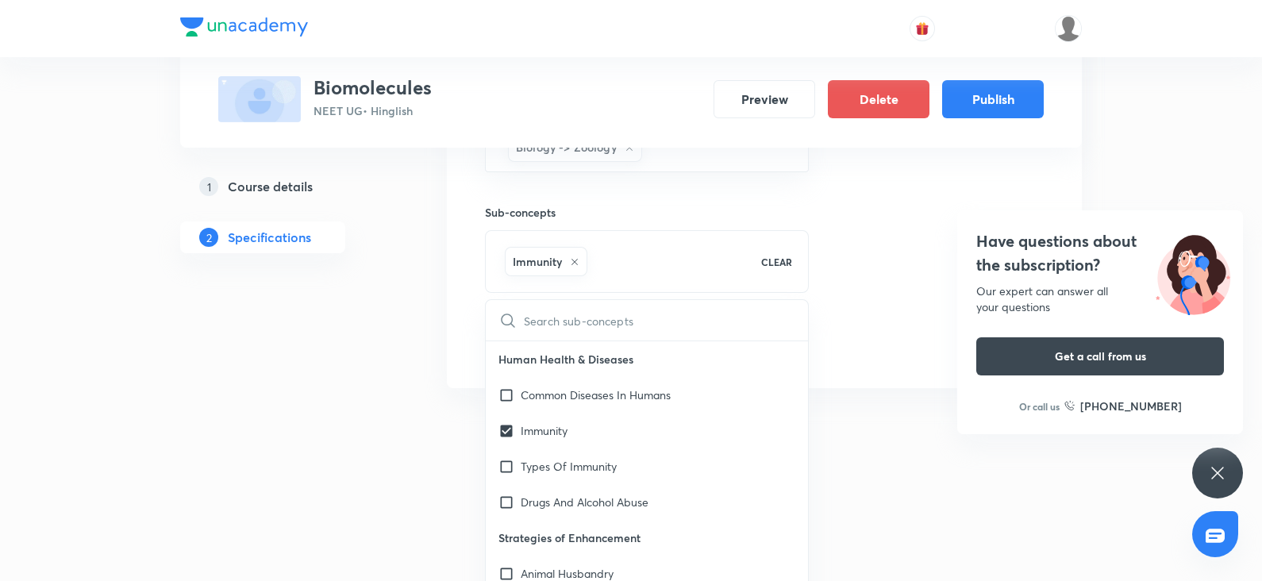
click at [776, 279] on div "Immunity CLEAR" at bounding box center [647, 261] width 324 height 63
click at [910, 245] on div "Thumbnail Format: 500x300 · Max size: 1MB Upload custom thumbnail" at bounding box center [949, 88] width 189 height 550
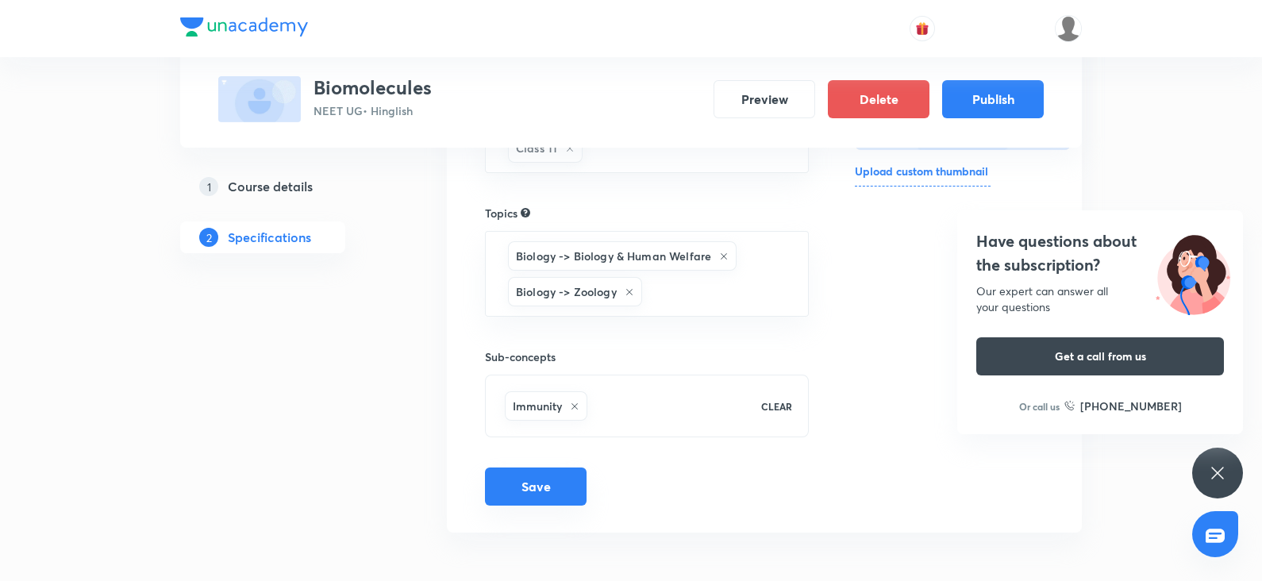
click at [529, 483] on button "Save" at bounding box center [536, 486] width 102 height 38
click at [976, 101] on button "Publish" at bounding box center [993, 98] width 102 height 38
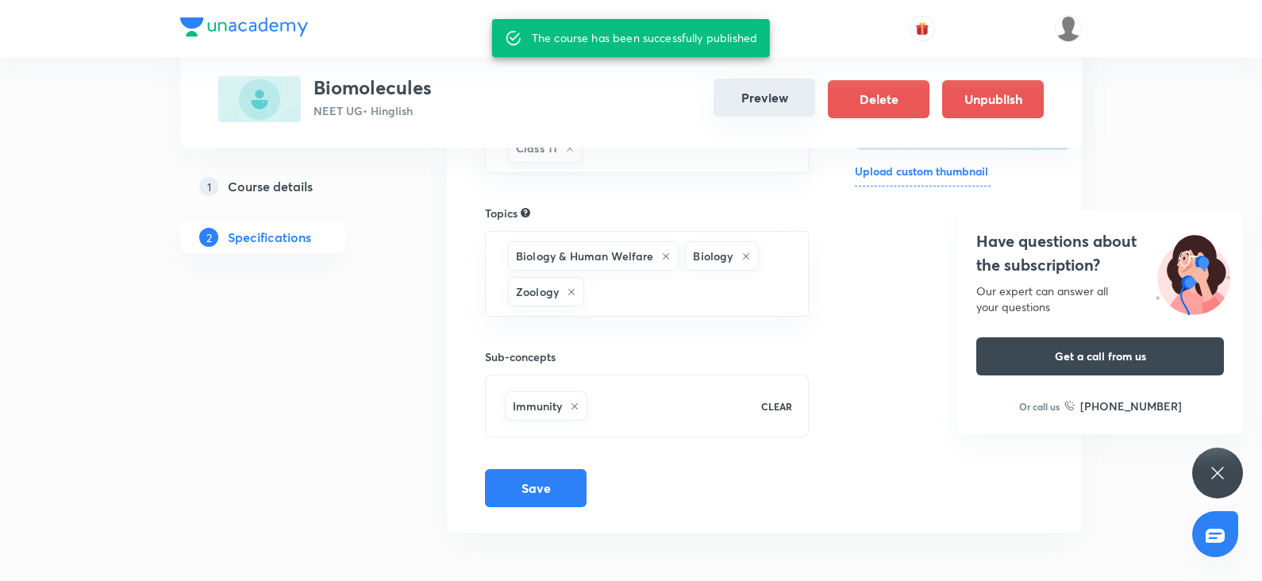
click at [770, 98] on button "Preview" at bounding box center [765, 98] width 102 height 38
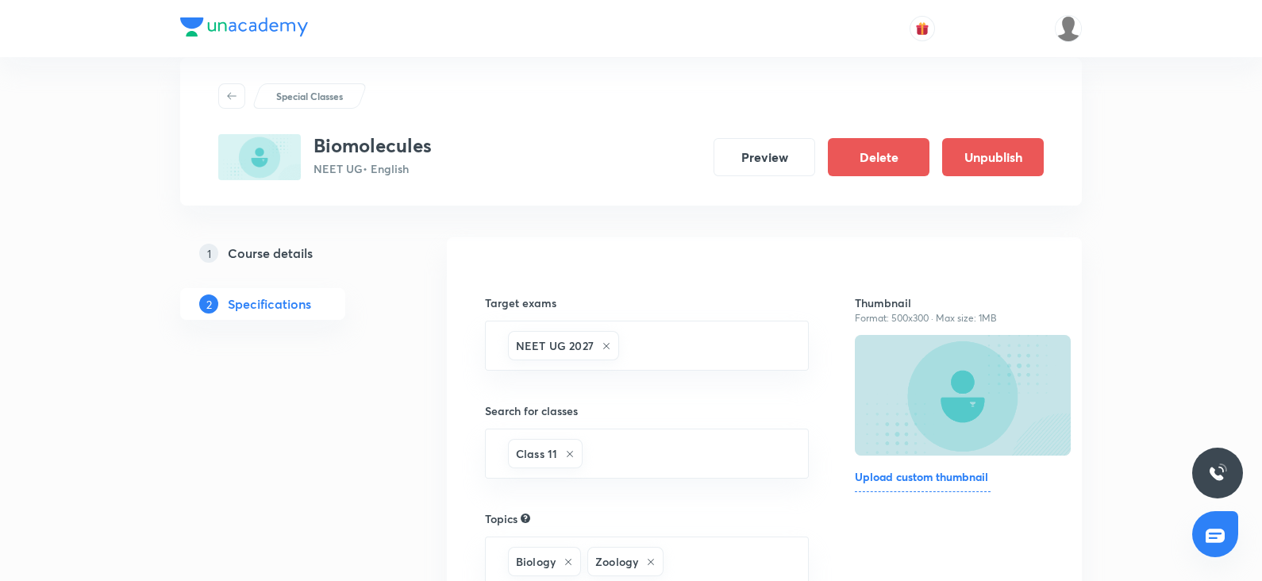
scroll to position [32, 0]
click at [252, 250] on h5 "Course details" at bounding box center [270, 252] width 85 height 19
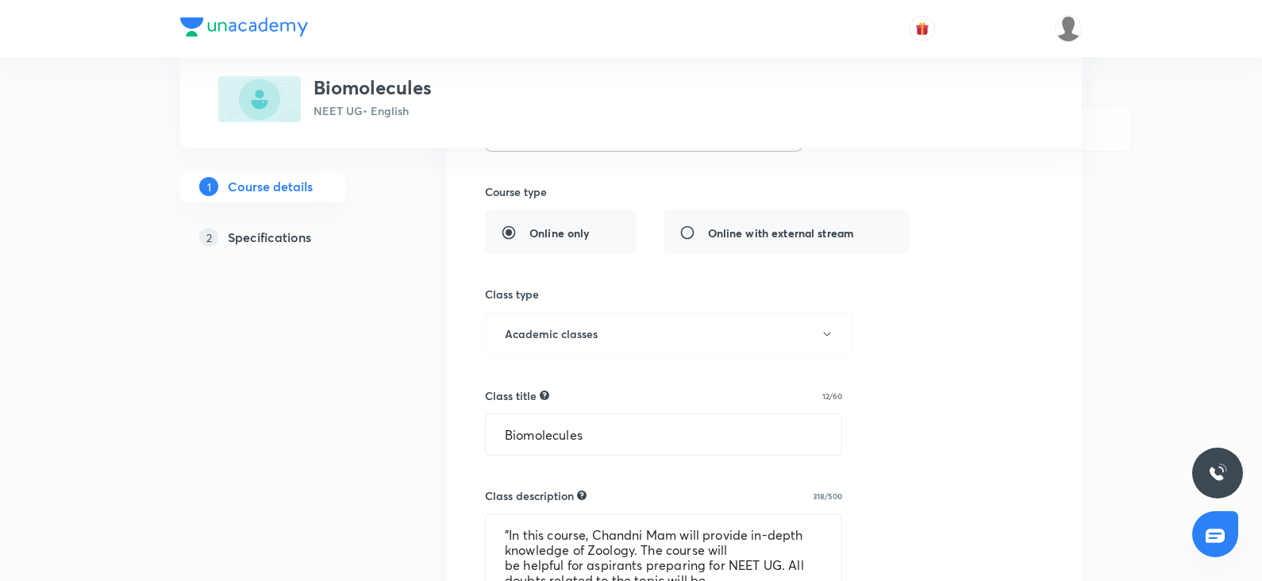
scroll to position [344, 0]
drag, startPoint x: 587, startPoint y: 440, endPoint x: 472, endPoint y: 437, distance: 115.1
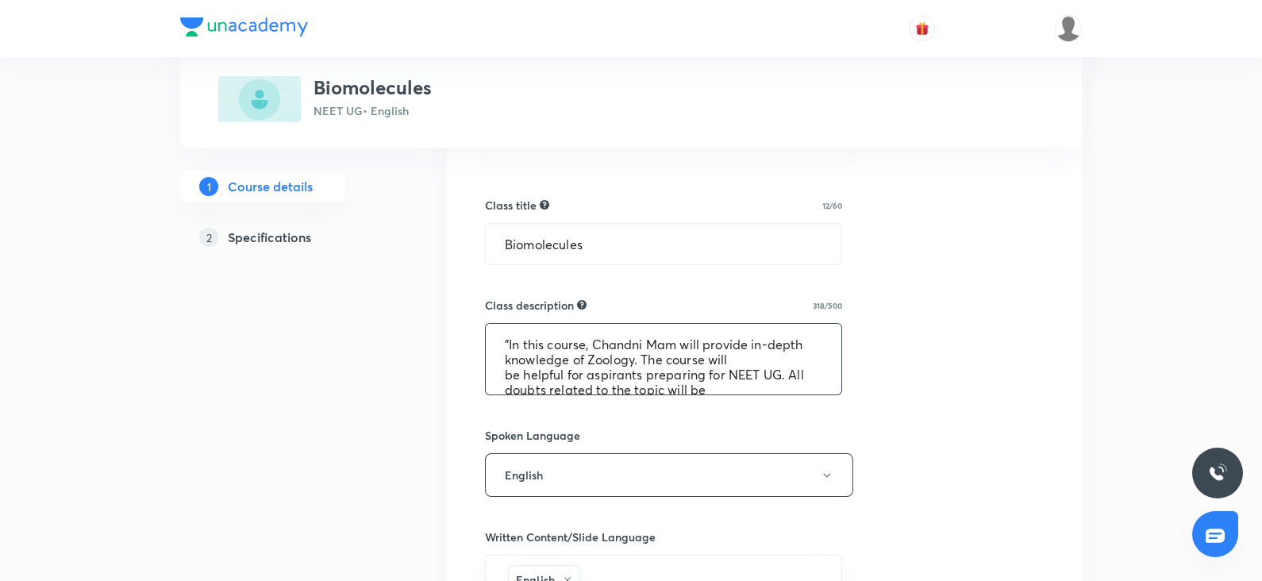
scroll to position [60, 0]
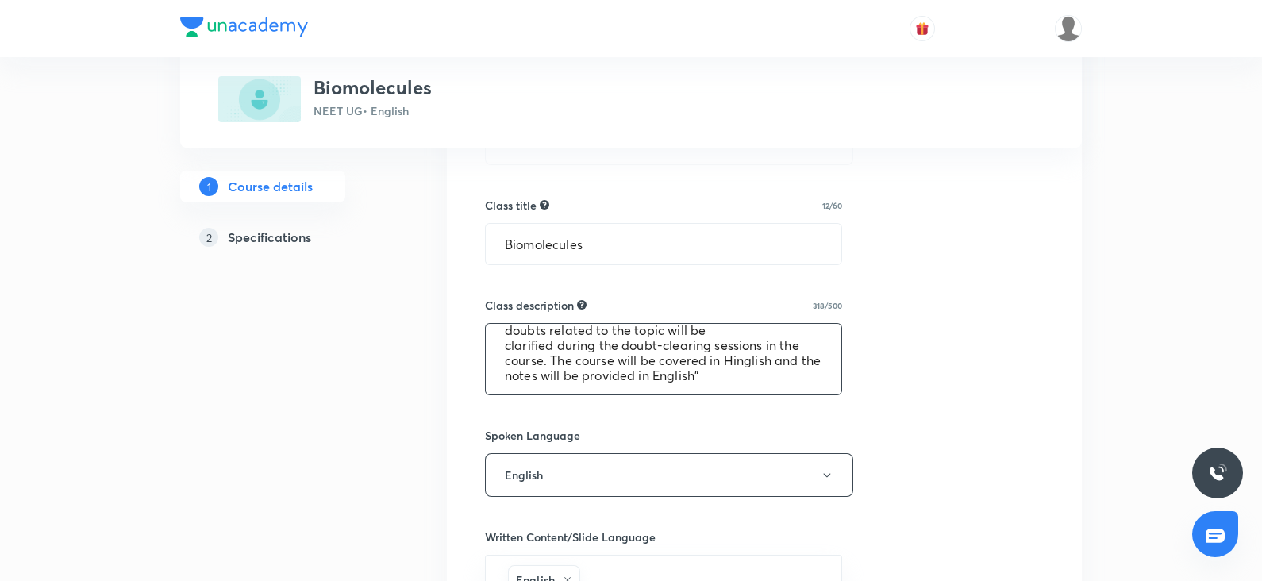
drag, startPoint x: 504, startPoint y: 343, endPoint x: 758, endPoint y: 386, distance: 257.6
click at [758, 386] on textarea ""In this course, Chandni Mam will provide in-depth knowledge of Zoology. The co…" at bounding box center [664, 359] width 356 height 71
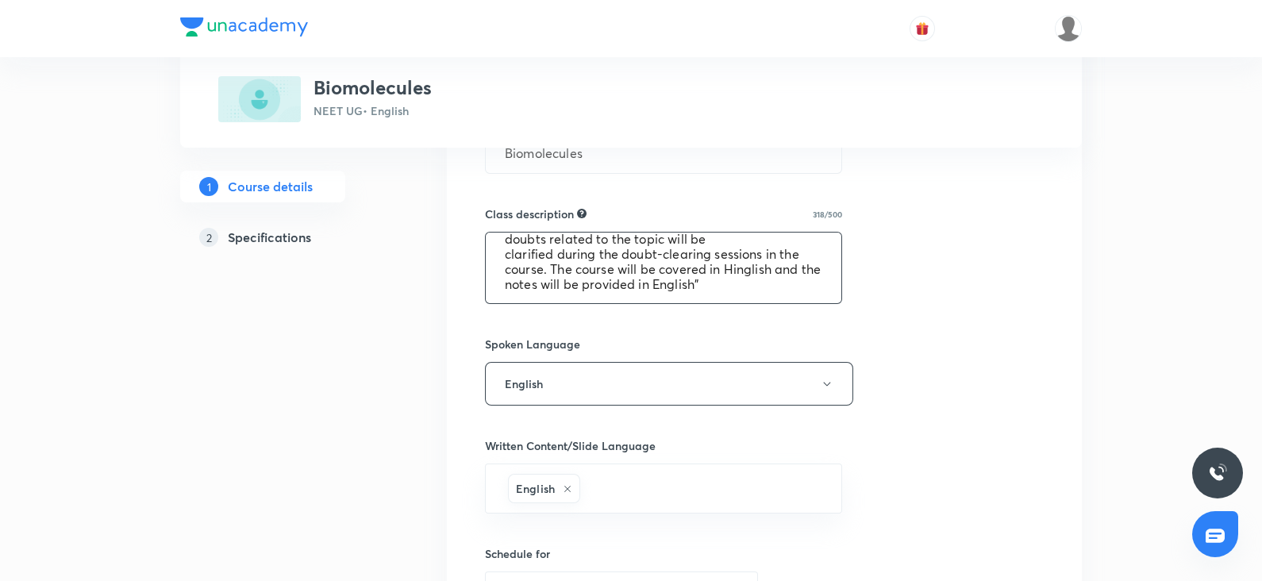
scroll to position [630, 0]
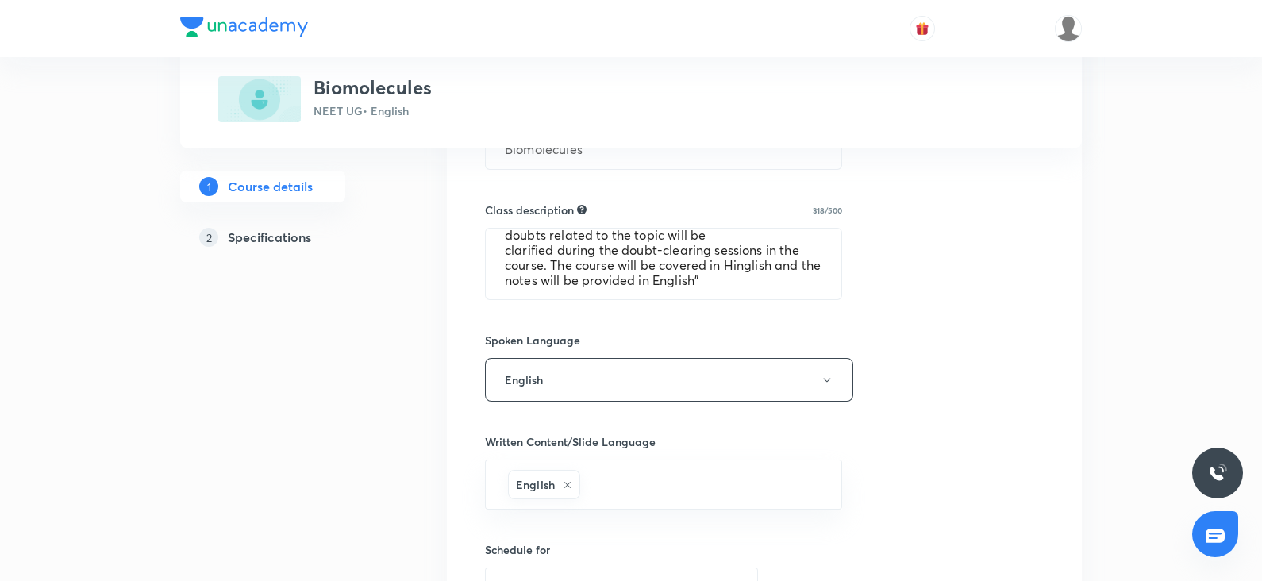
click at [325, 247] on link "2 Specifications" at bounding box center [288, 237] width 216 height 32
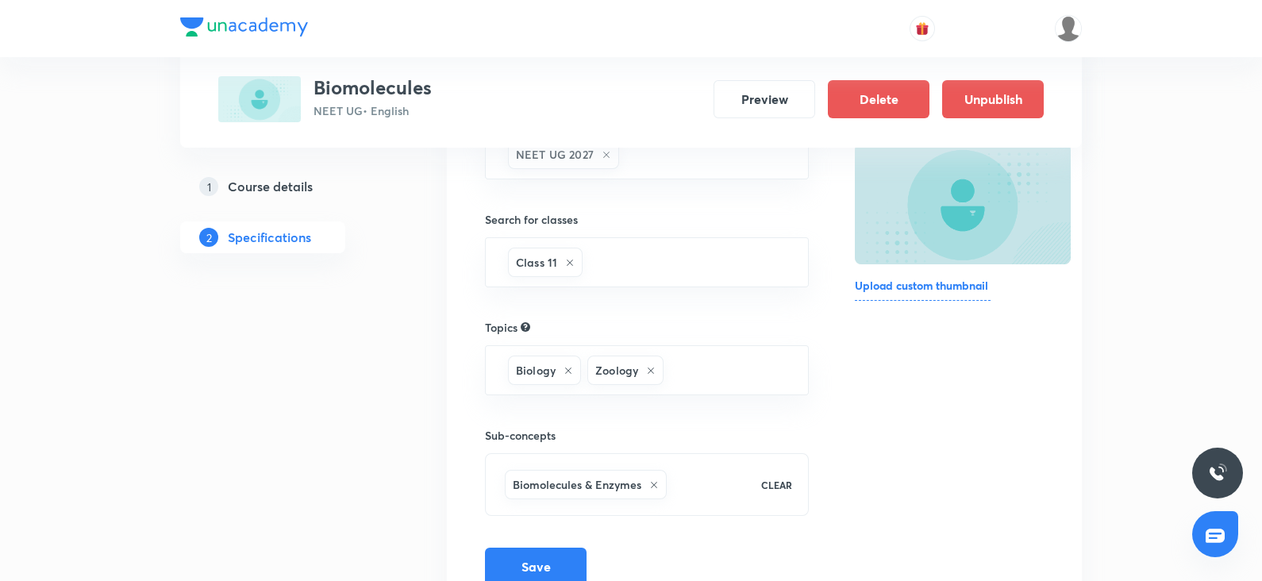
scroll to position [226, 0]
